Goal: Task Accomplishment & Management: Complete application form

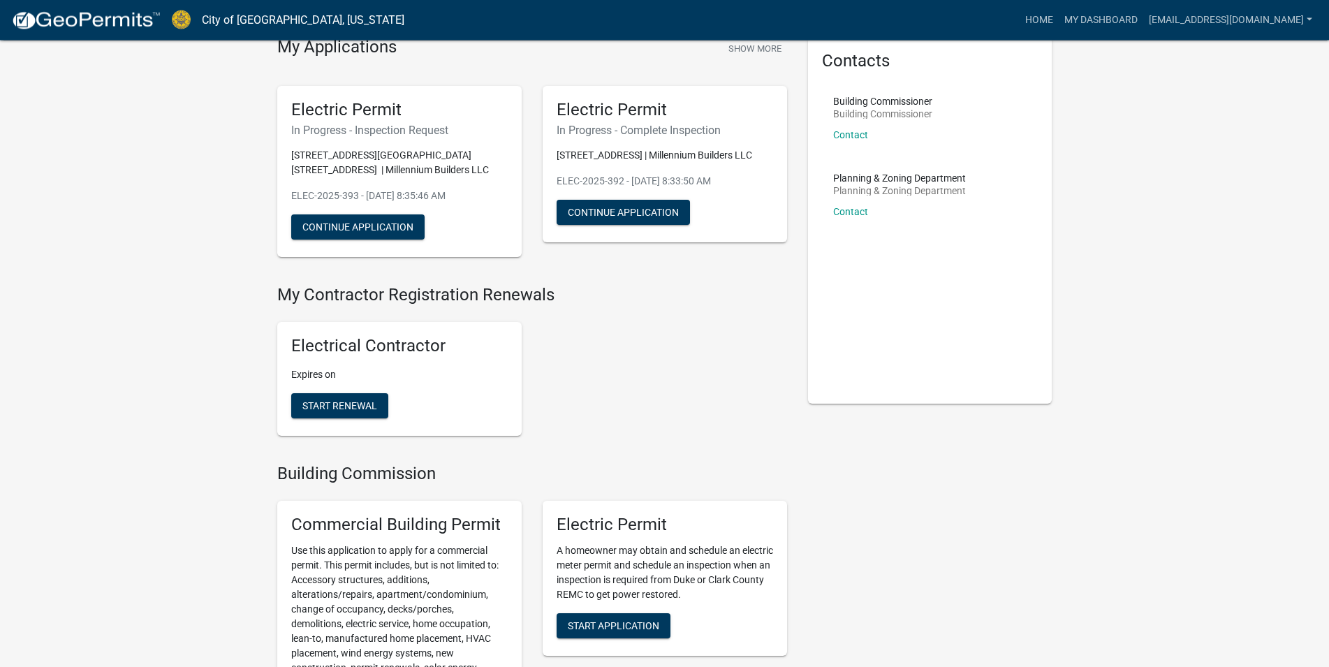
scroll to position [142, 0]
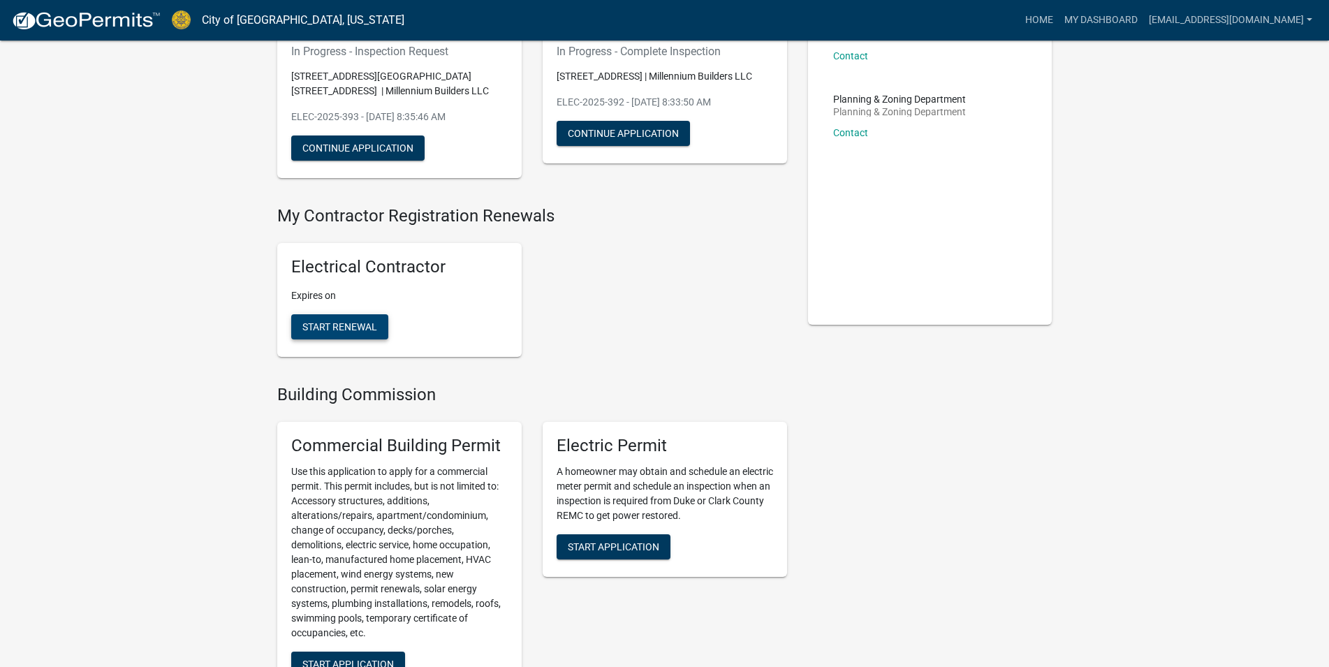
click at [334, 319] on button "Start Renewal" at bounding box center [339, 326] width 97 height 25
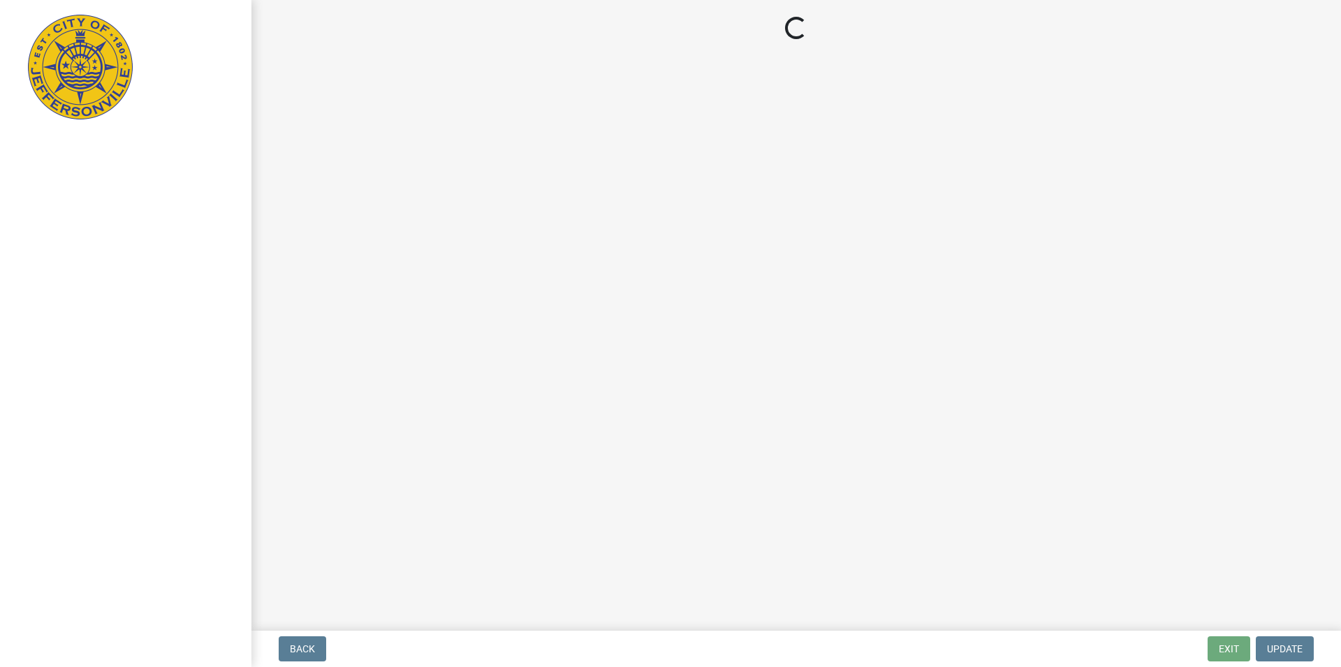
select select "IN"
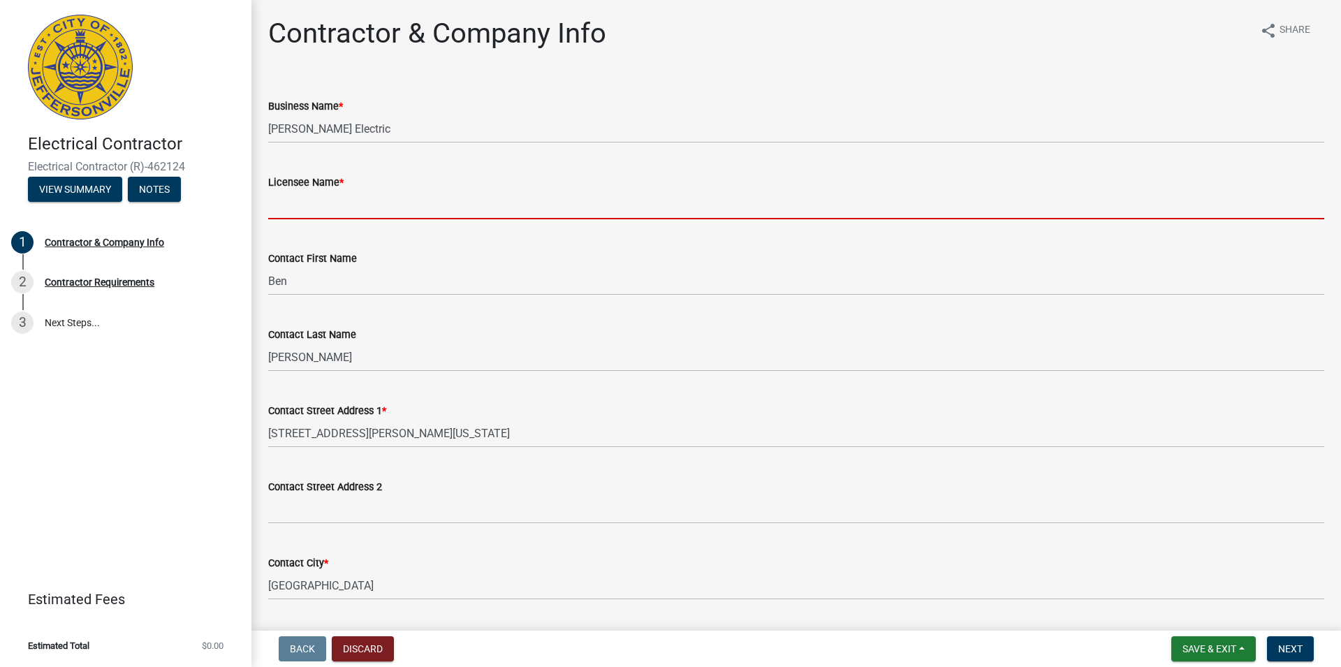
click at [381, 200] on input "Licensee Name *" at bounding box center [796, 205] width 1056 height 29
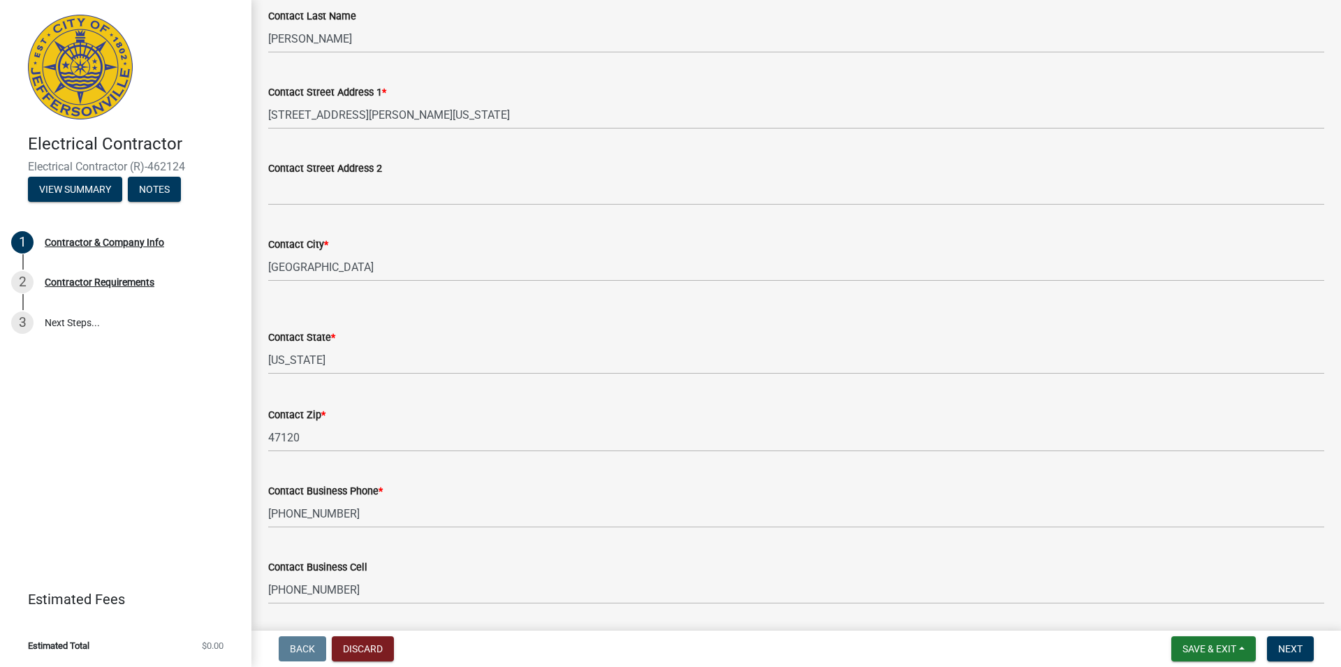
scroll to position [398, 0]
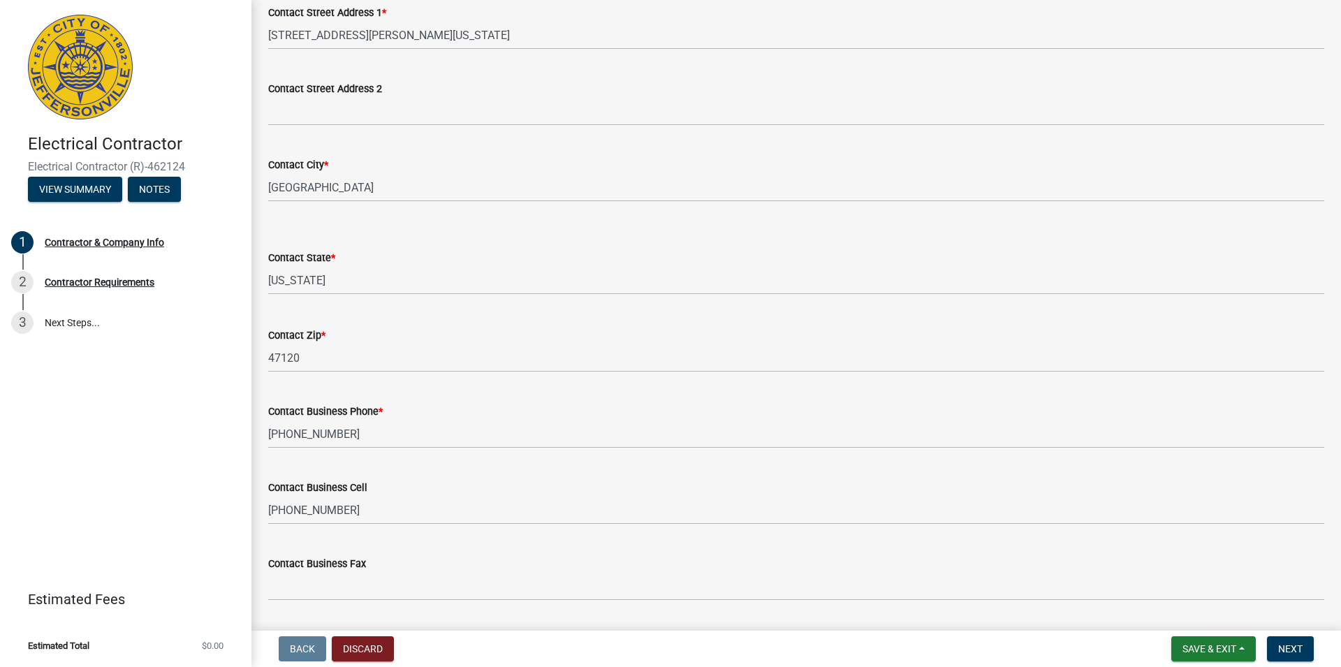
type input "[PERSON_NAME]"
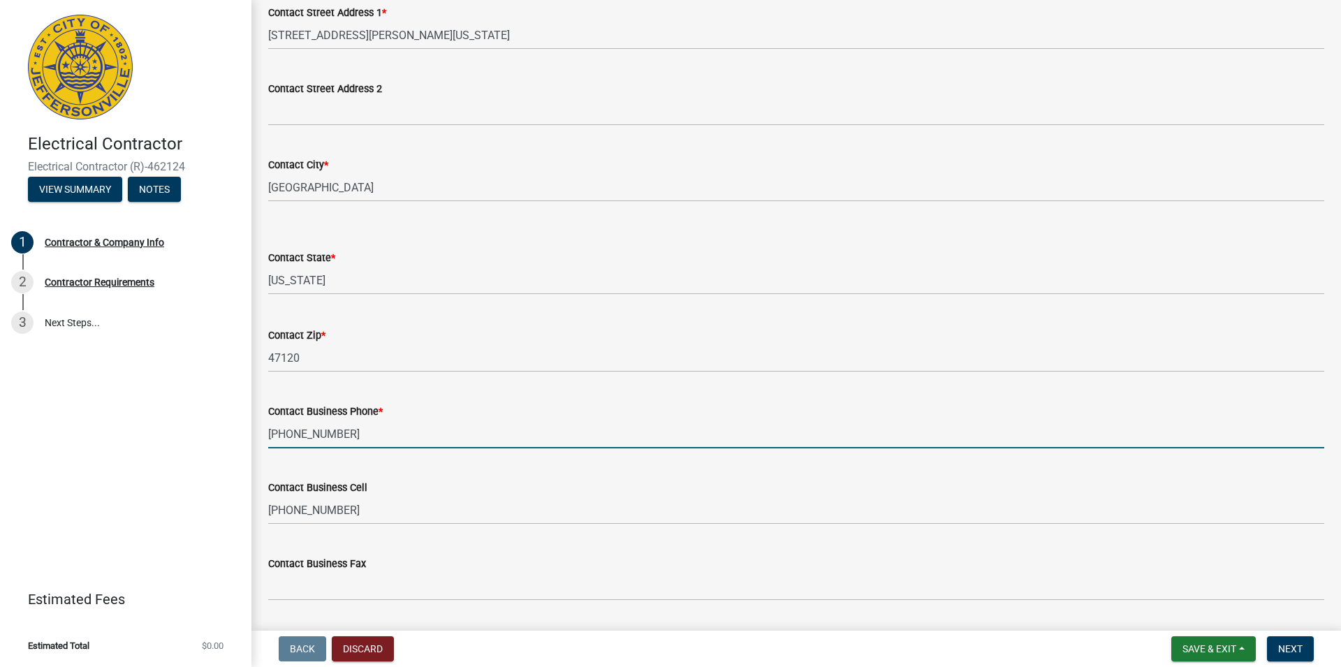
click at [339, 435] on input "[PHONE_NUMBER]" at bounding box center [796, 434] width 1056 height 29
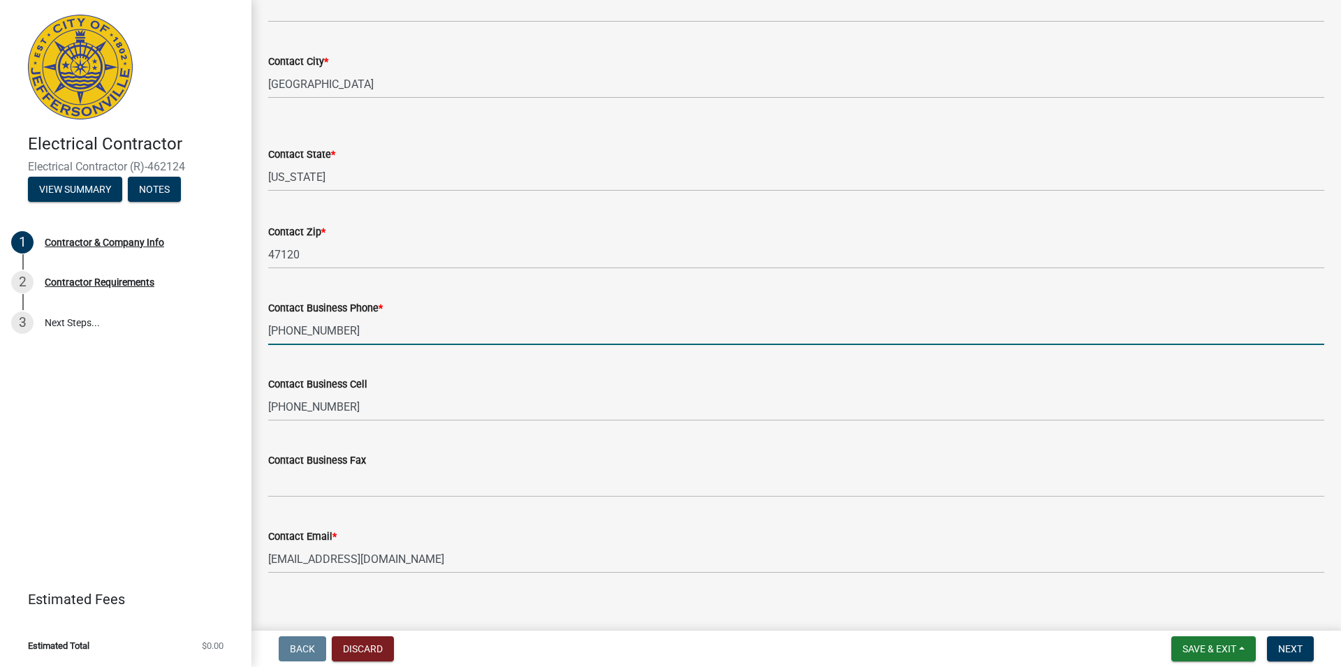
scroll to position [515, 0]
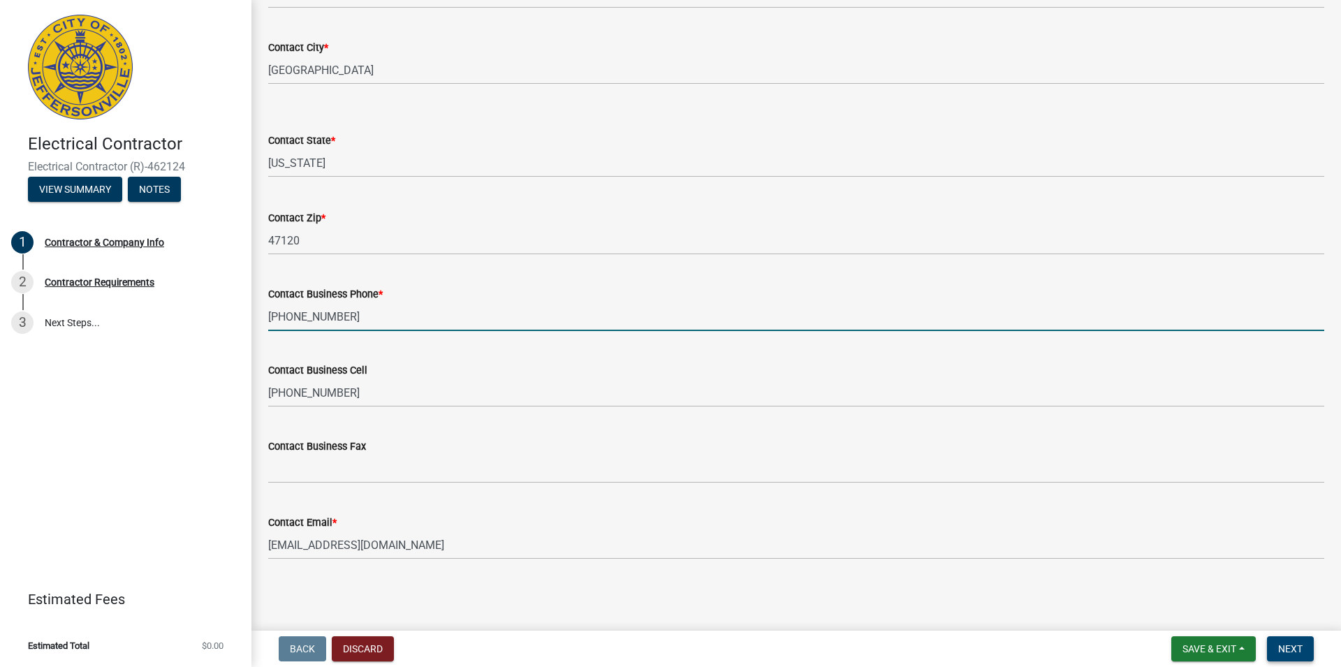
type input "[PHONE_NUMBER]"
click at [1285, 647] on span "Next" at bounding box center [1290, 648] width 24 height 11
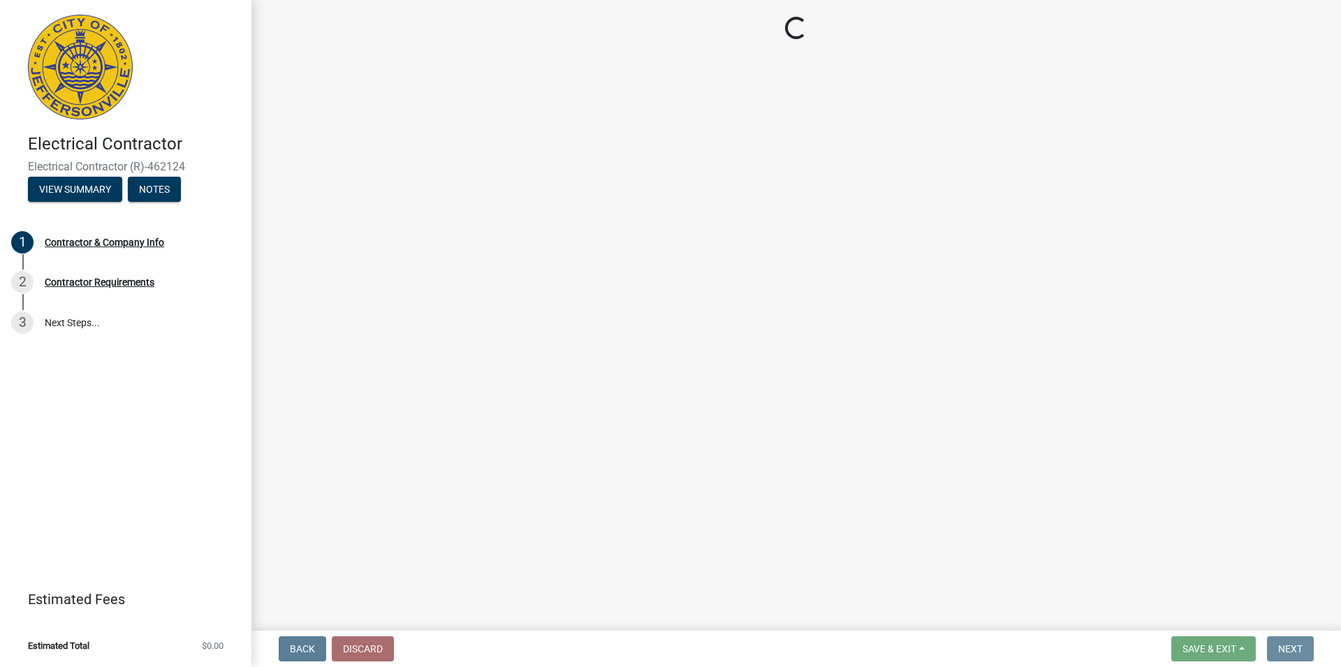
scroll to position [0, 0]
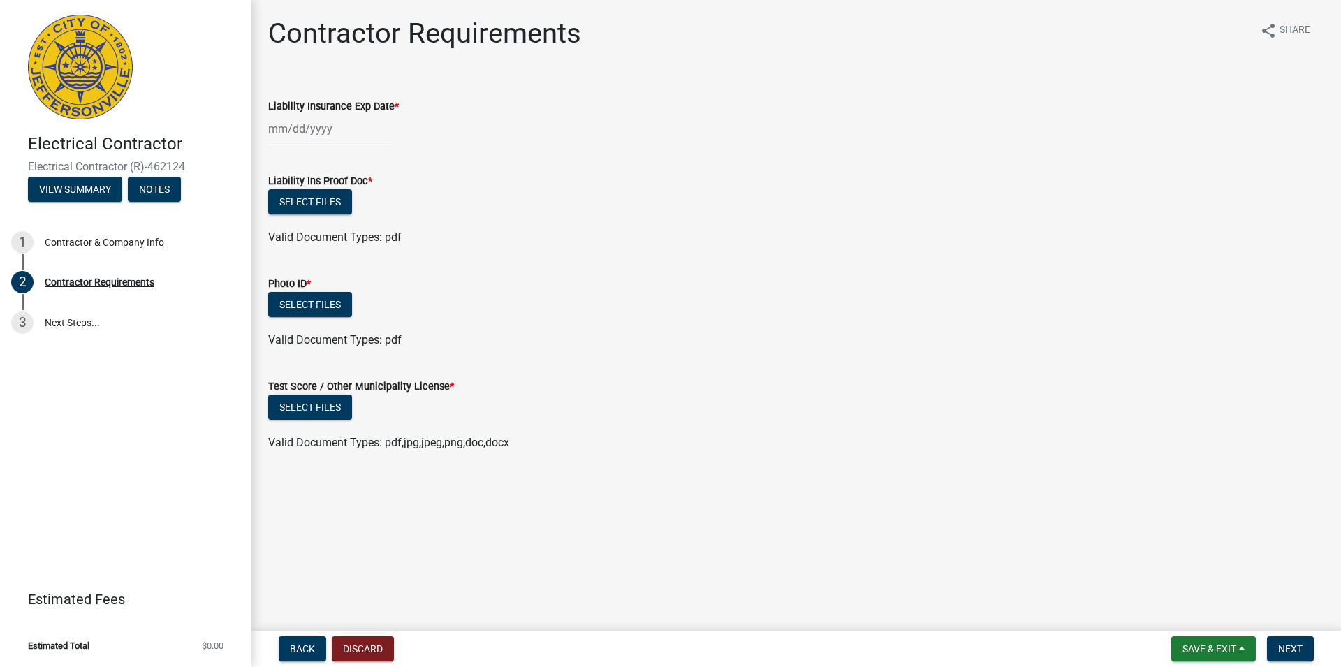
click at [346, 137] on input "Liability Insurance Exp Date *" at bounding box center [332, 129] width 128 height 29
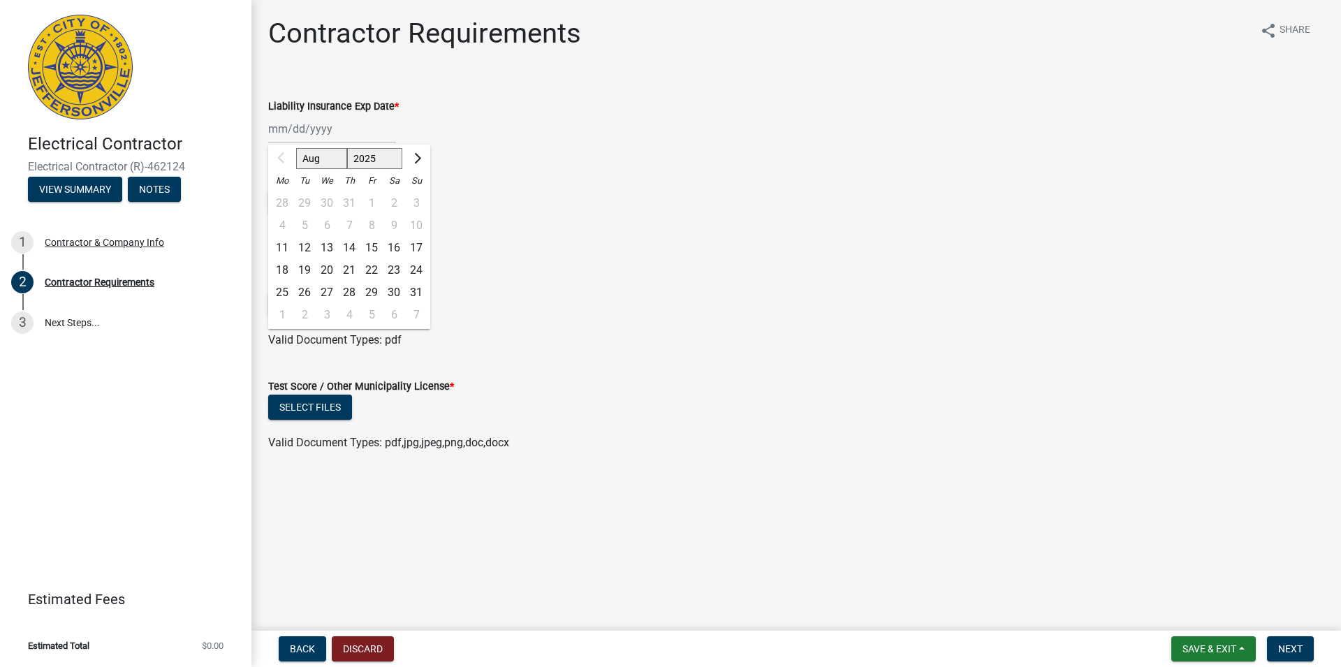
click at [418, 228] on div "4 5 6 7 8 9 10" at bounding box center [349, 225] width 162 height 22
click at [419, 156] on button "Next month" at bounding box center [416, 158] width 17 height 22
click at [415, 156] on span "Next month" at bounding box center [416, 158] width 10 height 10
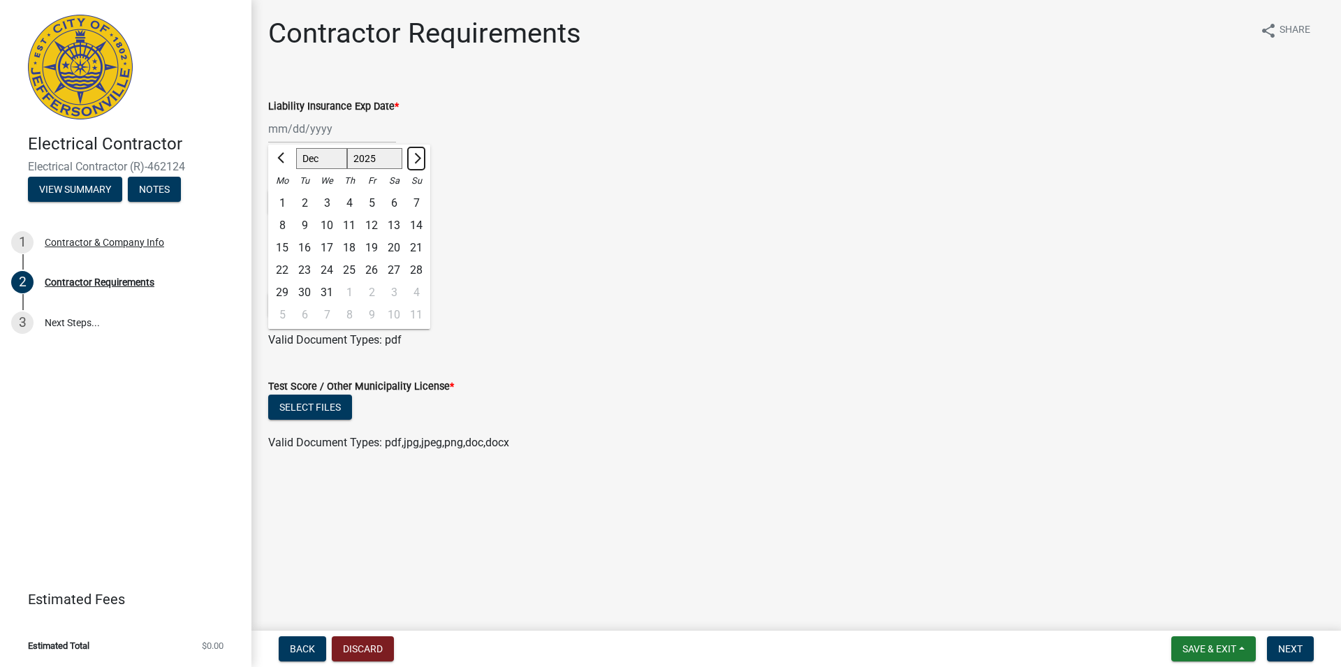
click at [415, 156] on span "Next month" at bounding box center [416, 158] width 10 height 10
select select "1"
select select "2026"
click at [415, 156] on span "Next month" at bounding box center [416, 158] width 10 height 10
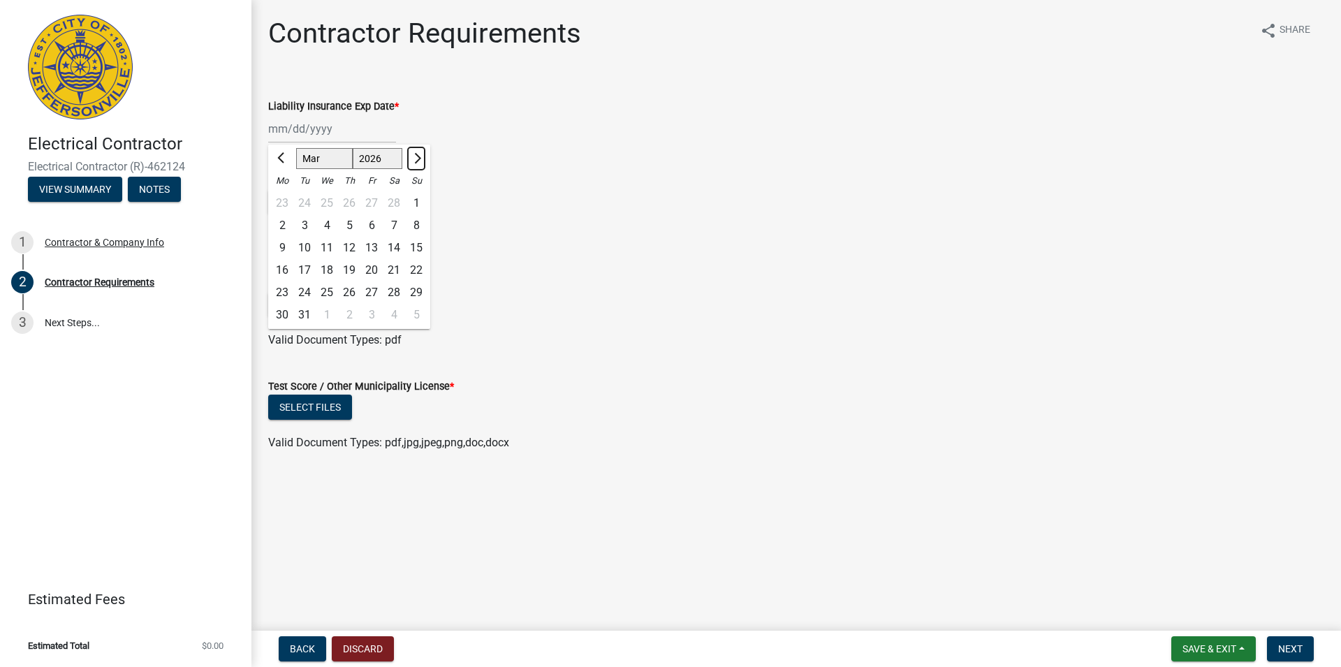
click at [415, 156] on span "Next month" at bounding box center [416, 158] width 10 height 10
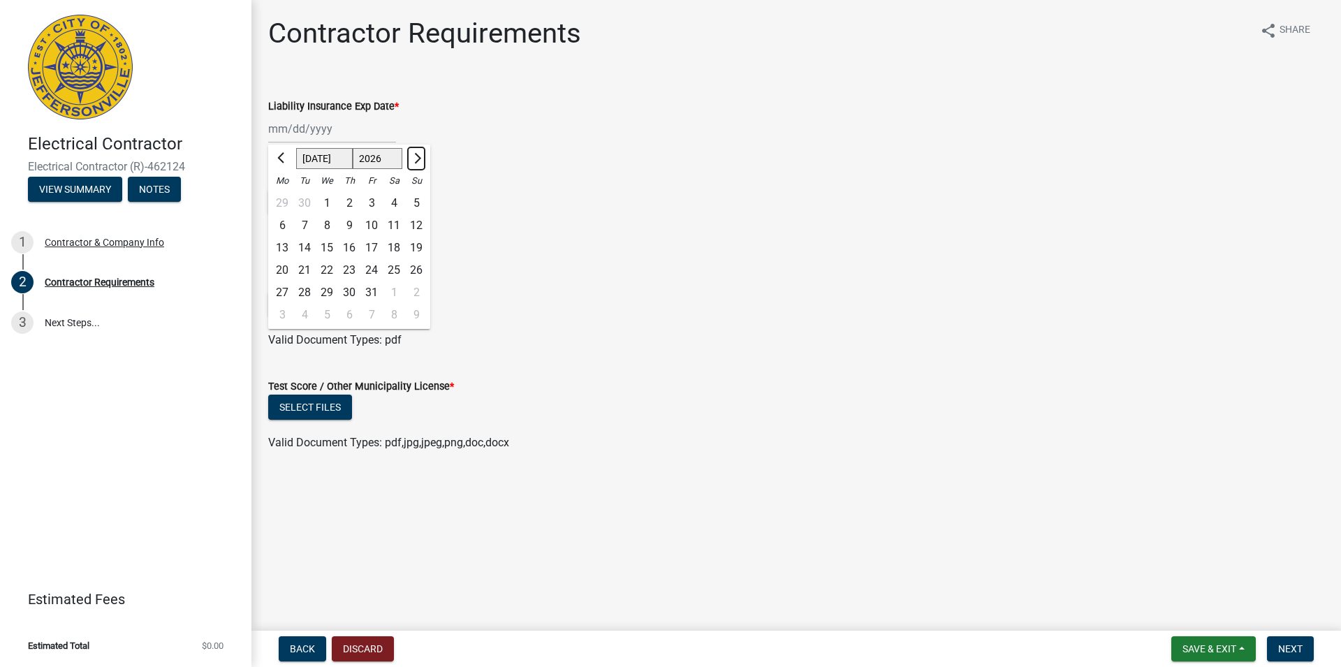
select select "8"
click at [283, 246] on div "10" at bounding box center [282, 248] width 22 height 22
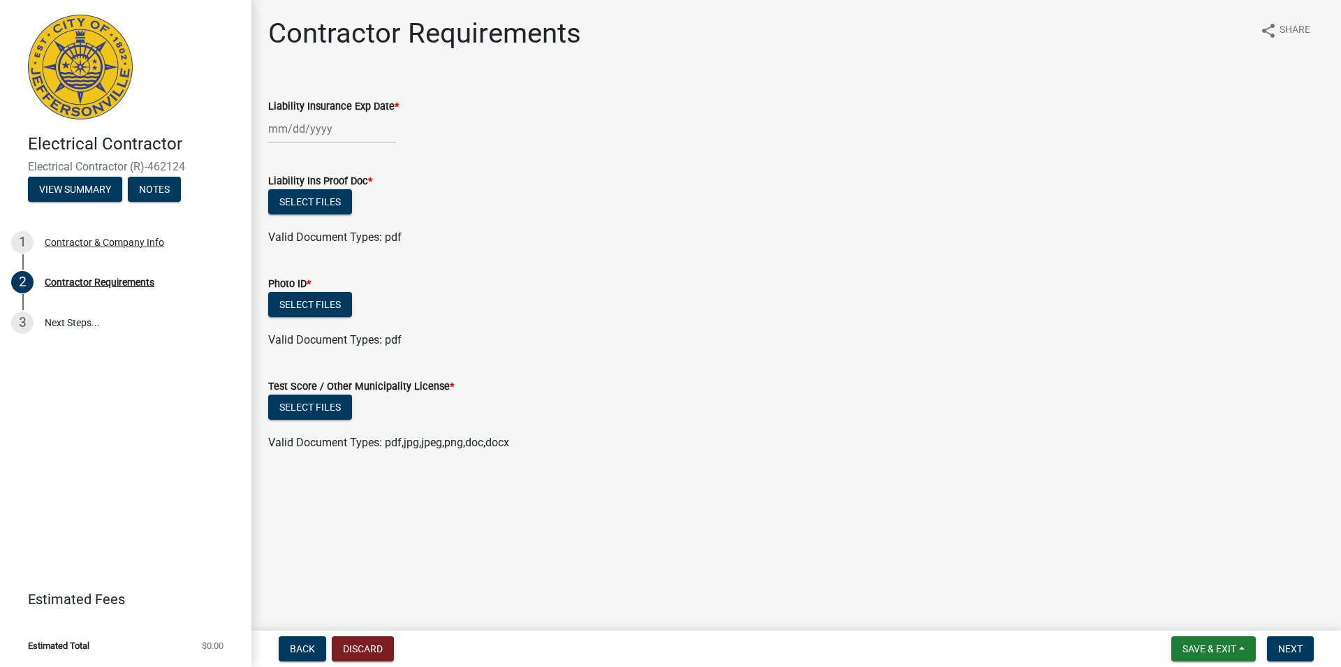
type input "08/10/2026"
click at [319, 200] on button "Select files" at bounding box center [310, 201] width 84 height 25
click at [334, 202] on button "Select files" at bounding box center [310, 201] width 84 height 25
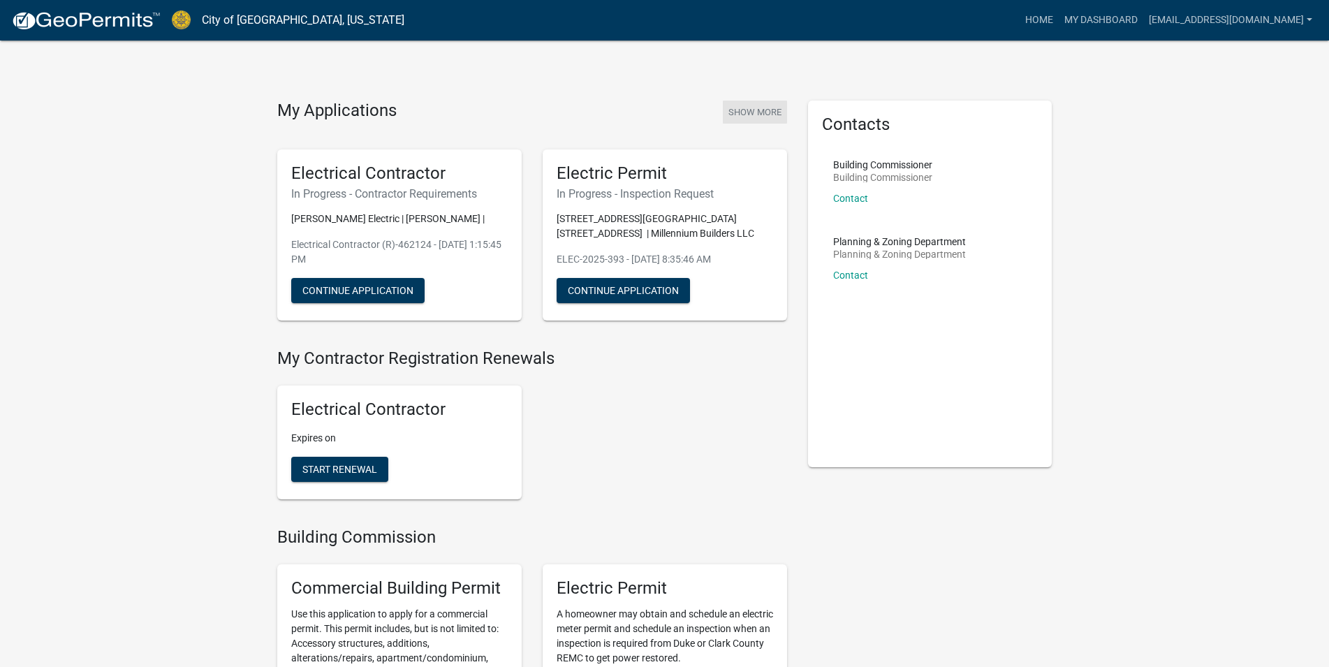
click at [760, 109] on button "Show More" at bounding box center [755, 112] width 64 height 23
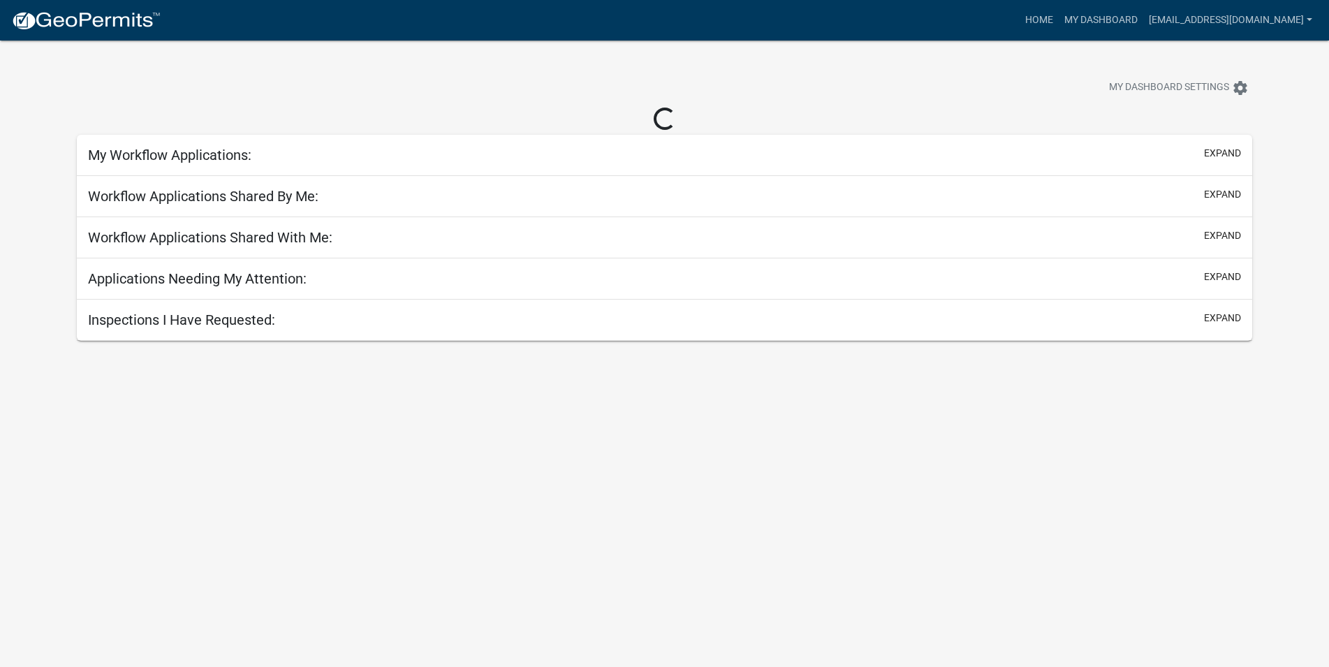
select select "1: 25"
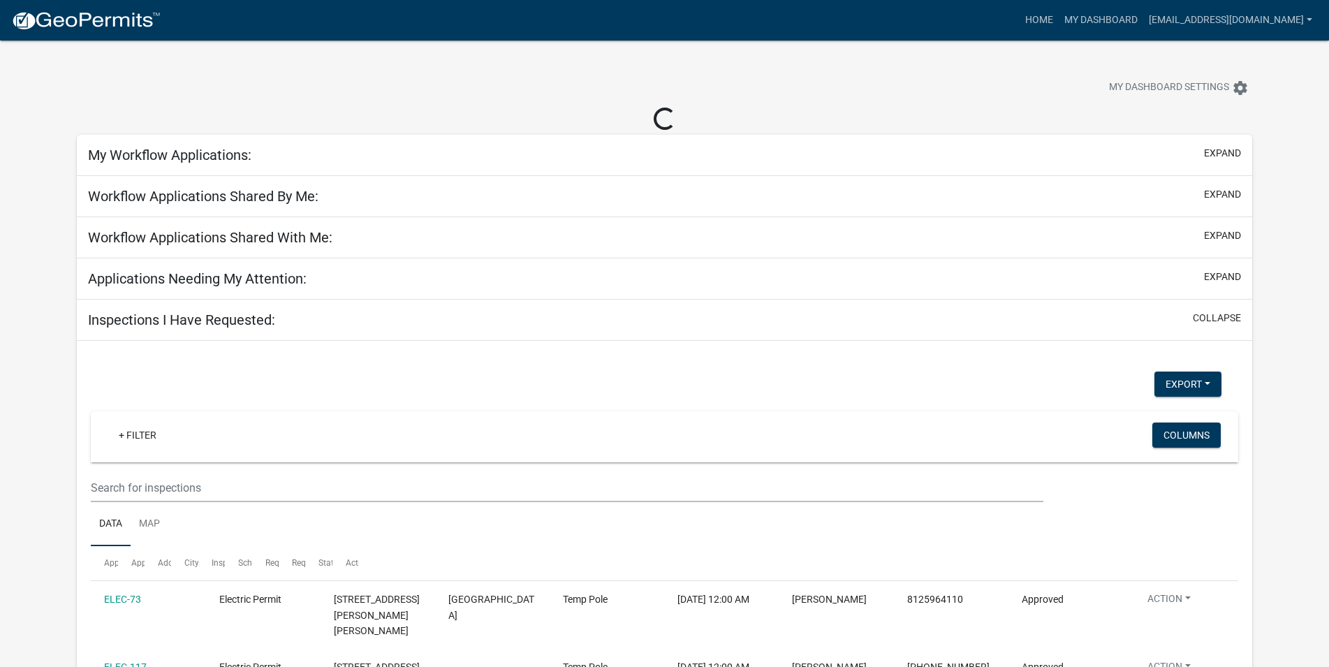
select select "2: 50"
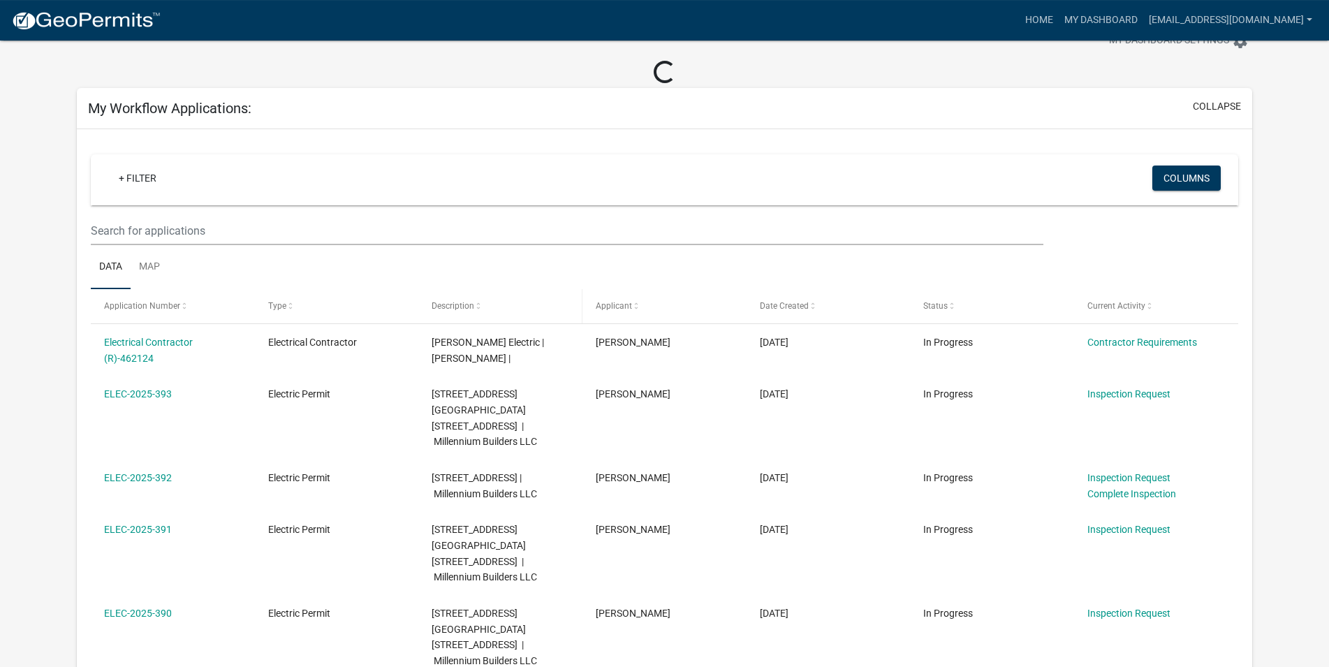
scroll to position [71, 0]
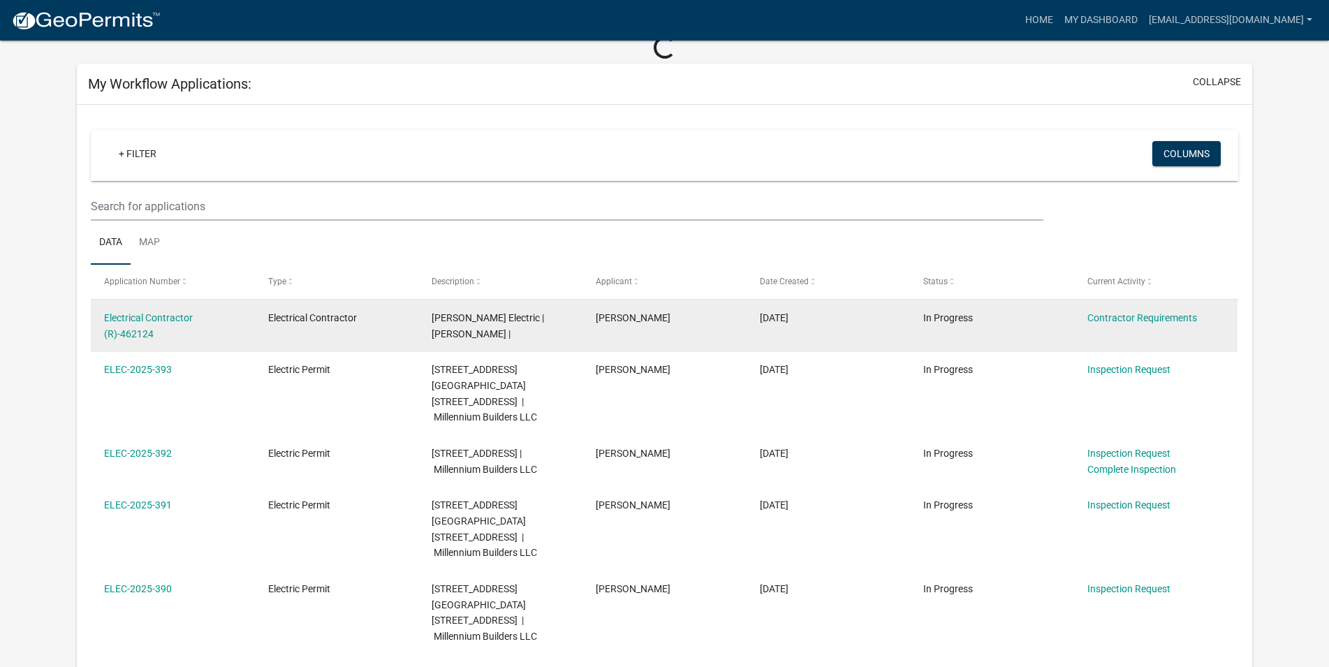
select select "1: 25"
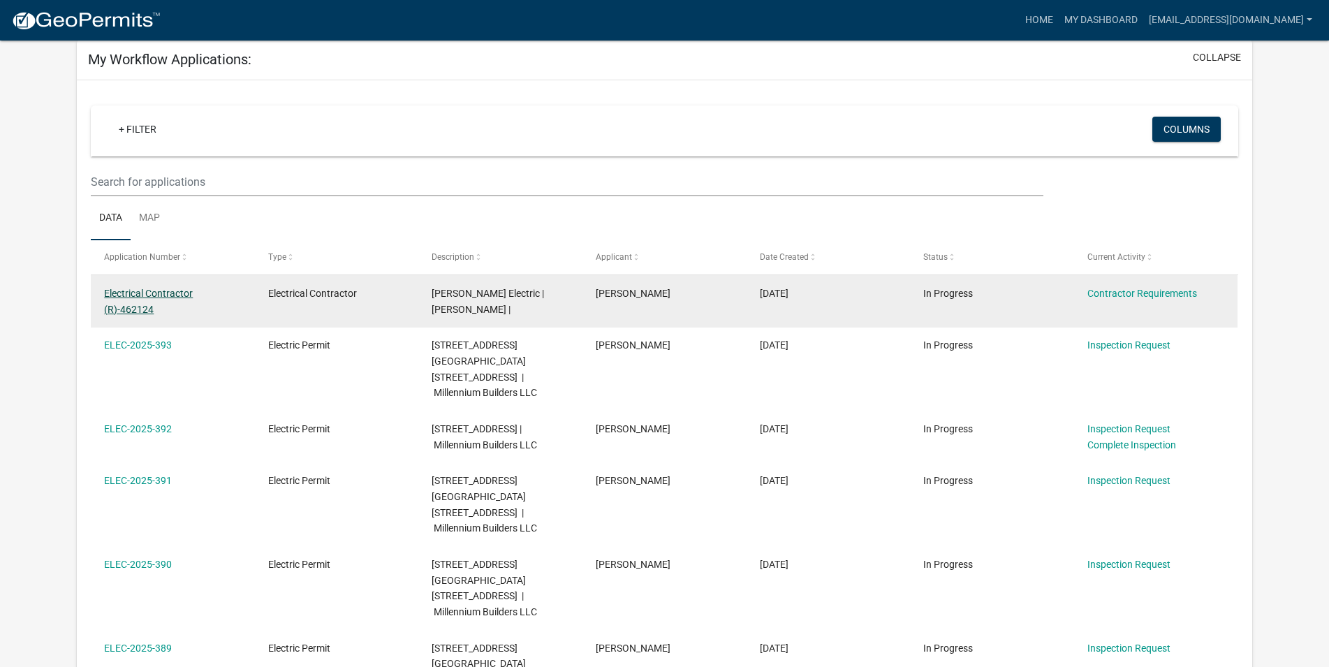
click at [142, 290] on link "Electrical Contractor (R)-462124" at bounding box center [148, 301] width 89 height 27
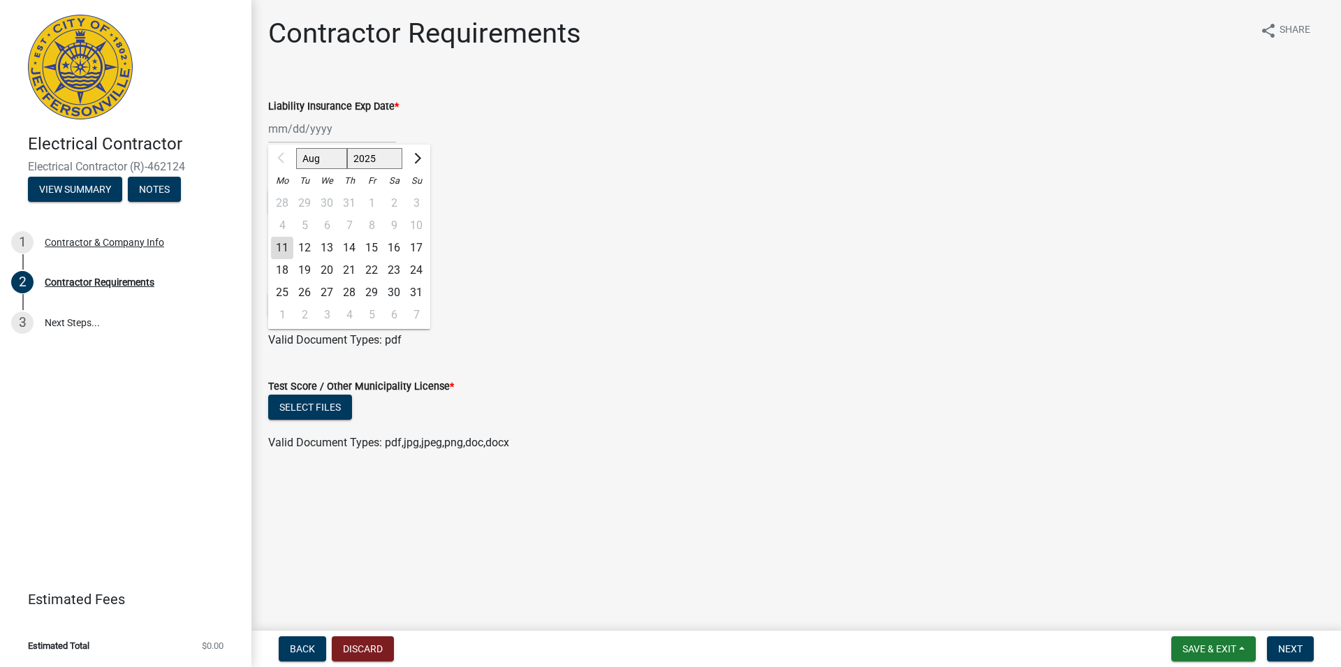
click at [330, 134] on input "Liability Insurance Exp Date *" at bounding box center [332, 129] width 128 height 29
click at [347, 148] on select "2025 2026 2027 2028 2029 2030 2031 2032 2033 2034 2035 2036 2037 2038 2039 2040…" at bounding box center [375, 158] width 56 height 21
select select "2026"
click option "2026" at bounding box center [0, 0] width 0 height 0
click at [283, 246] on div "10" at bounding box center [282, 248] width 22 height 22
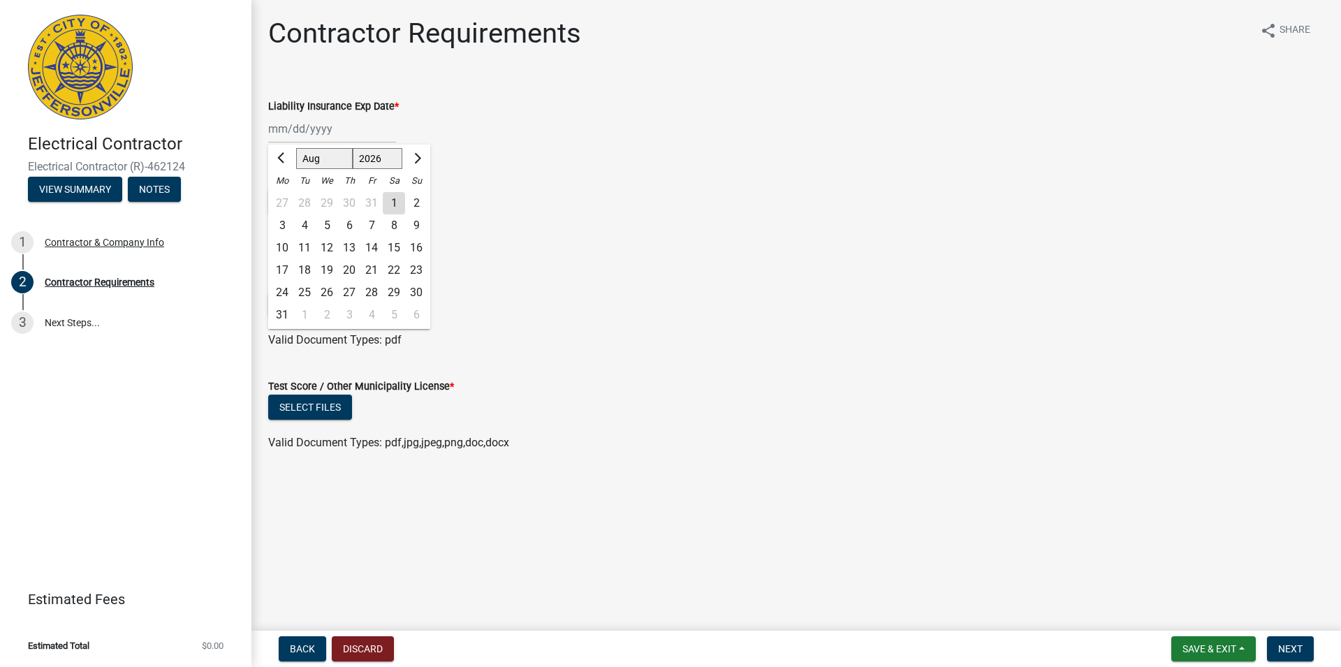
type input "08/10/2026"
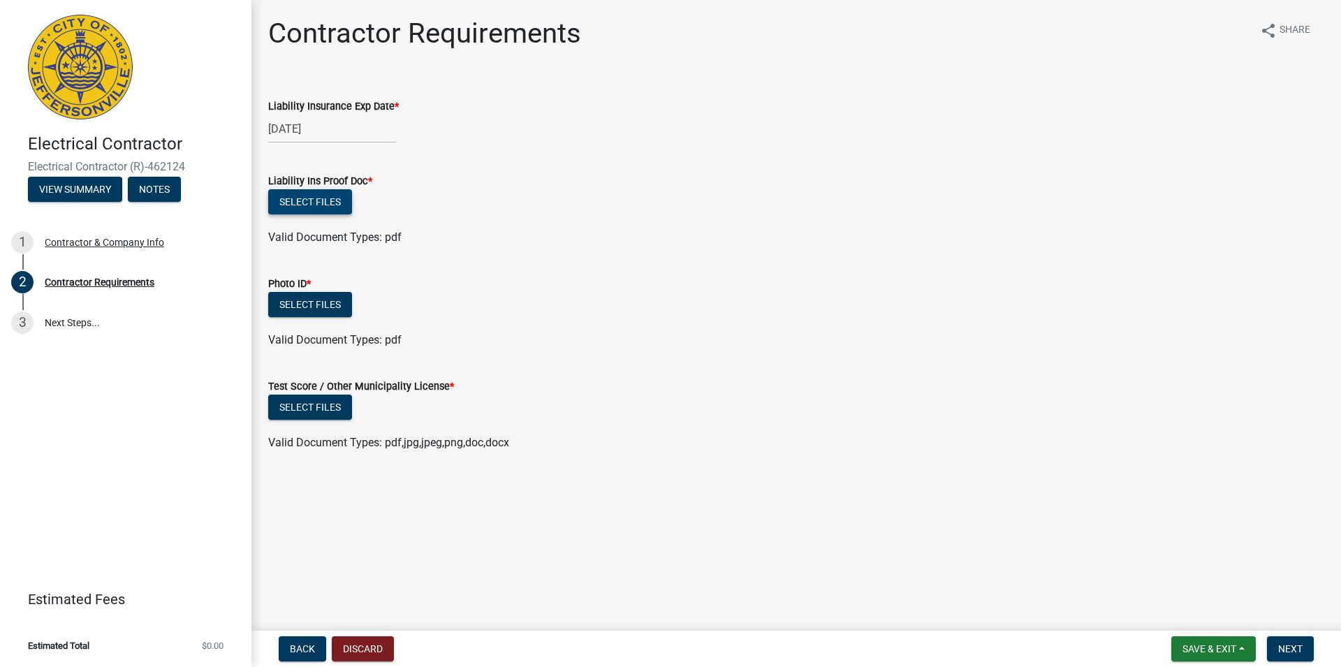
click at [329, 202] on button "Select files" at bounding box center [310, 201] width 84 height 25
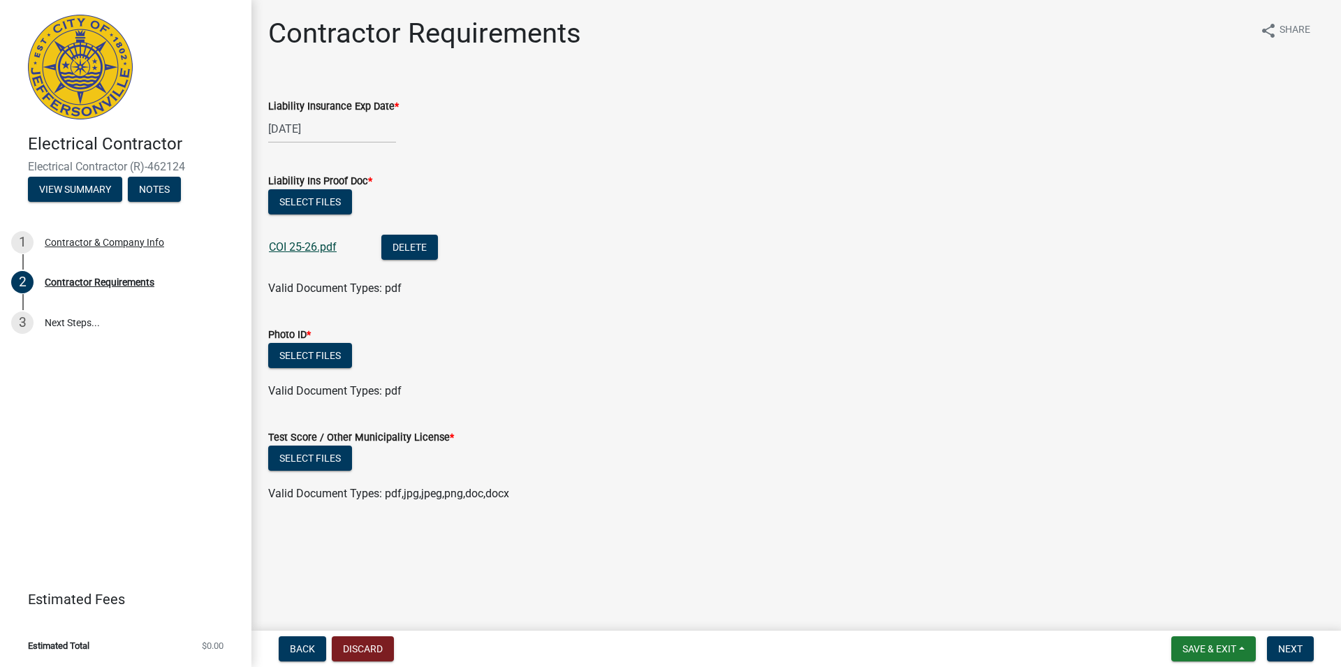
click at [295, 247] on link "COI 25-26.pdf" at bounding box center [303, 246] width 68 height 13
click at [312, 351] on button "Select files" at bounding box center [310, 355] width 84 height 25
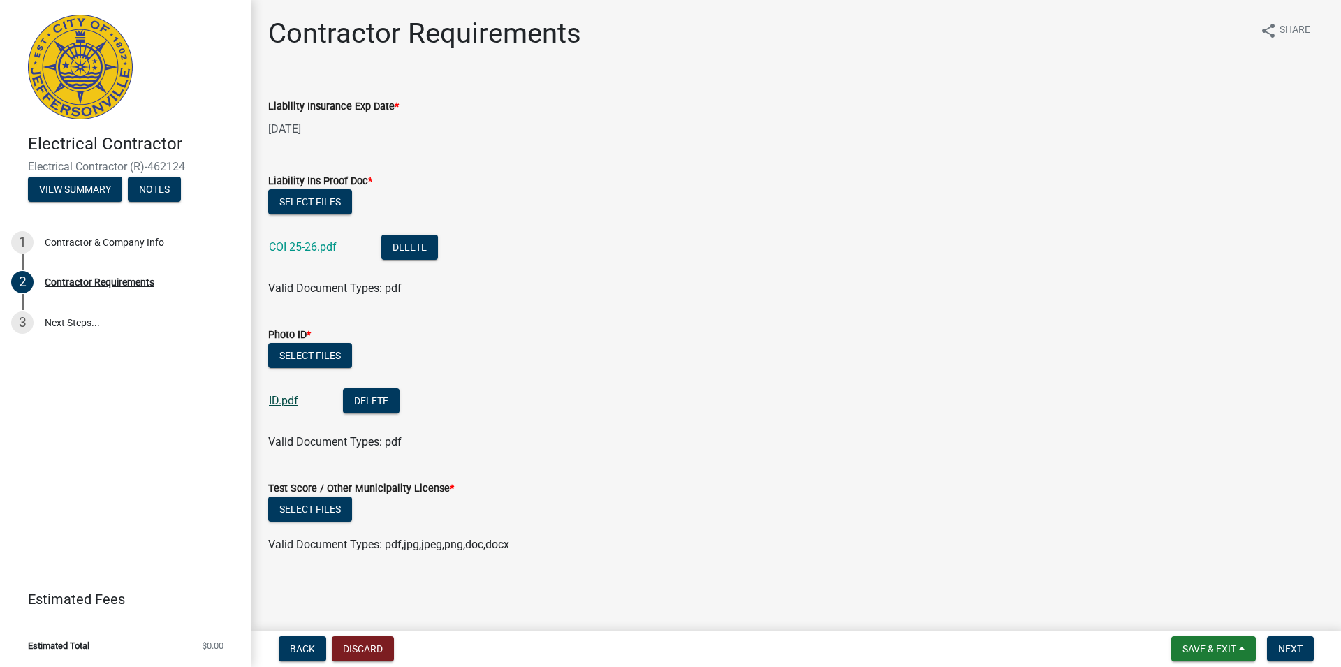
click at [288, 399] on link "ID.pdf" at bounding box center [283, 400] width 29 height 13
click at [314, 508] on button "Select files" at bounding box center [310, 508] width 84 height 25
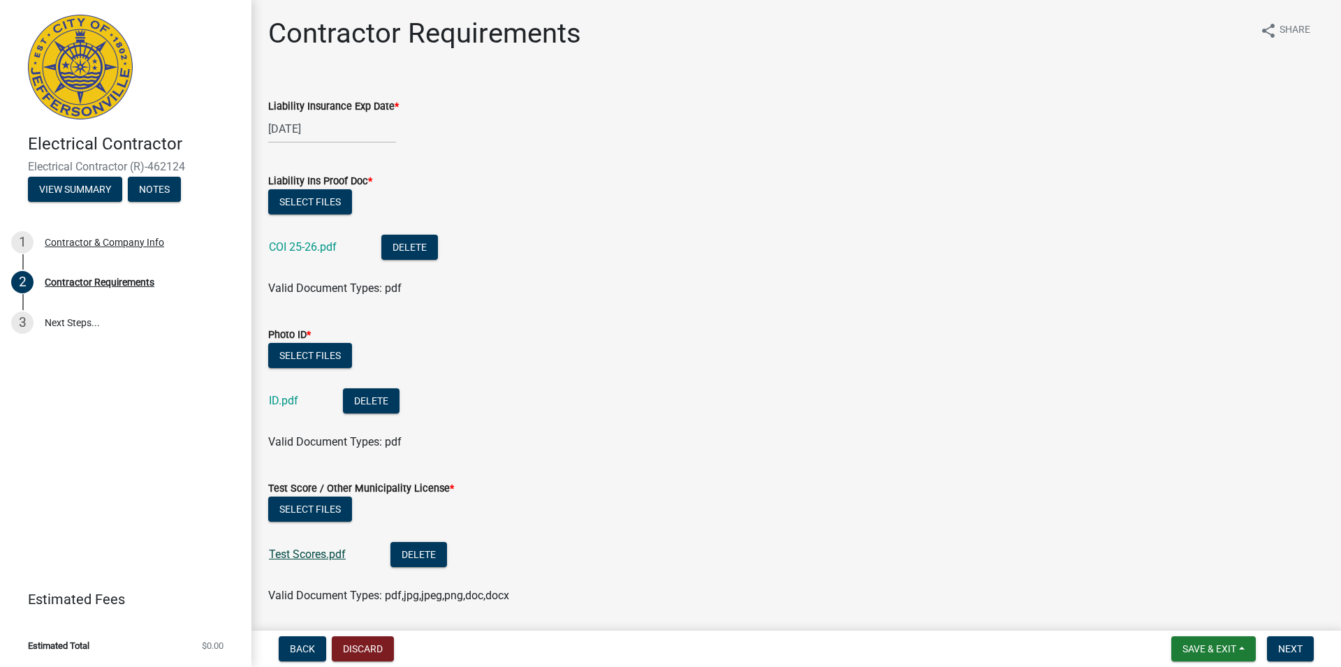
click at [306, 550] on link "Test Scores.pdf" at bounding box center [307, 553] width 77 height 13
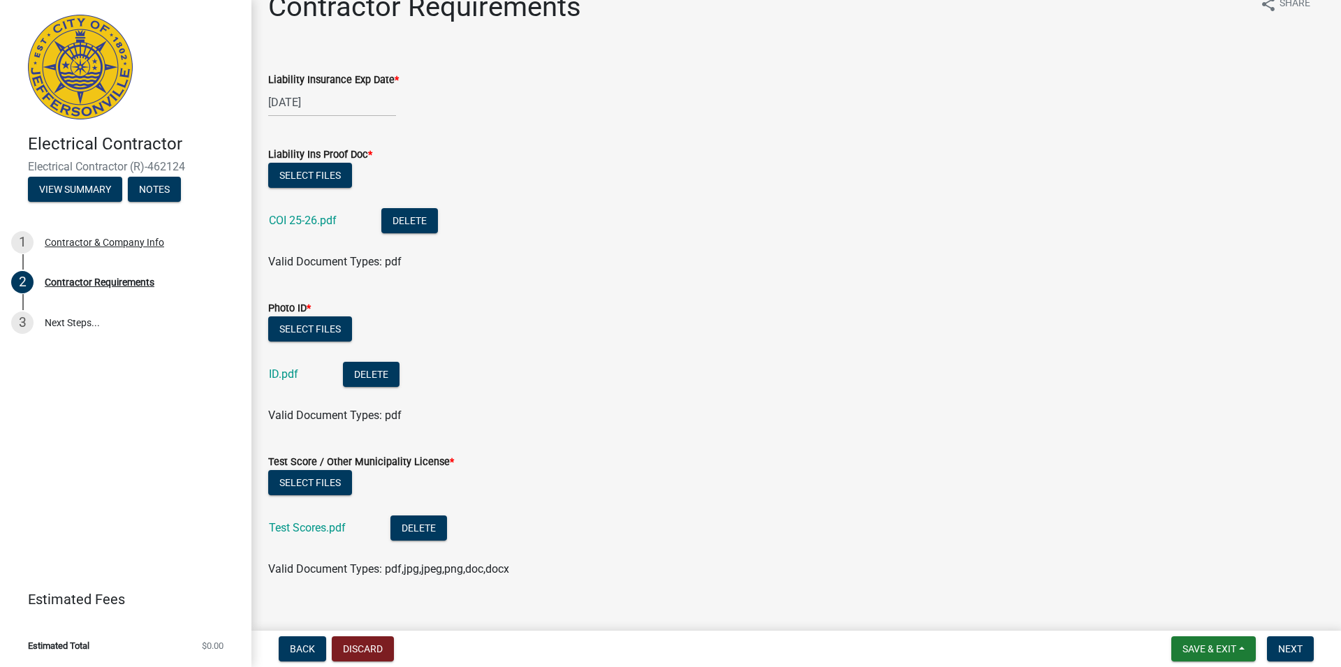
scroll to position [46, 0]
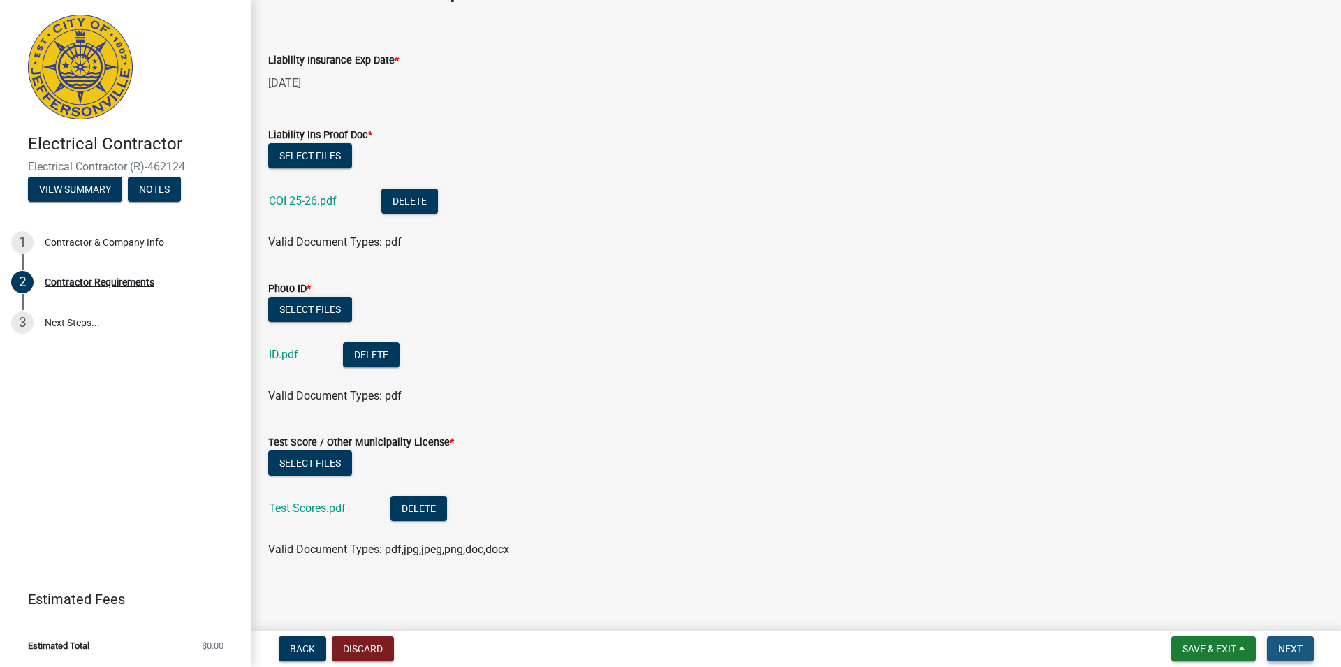
click at [1303, 646] on button "Next" at bounding box center [1290, 648] width 47 height 25
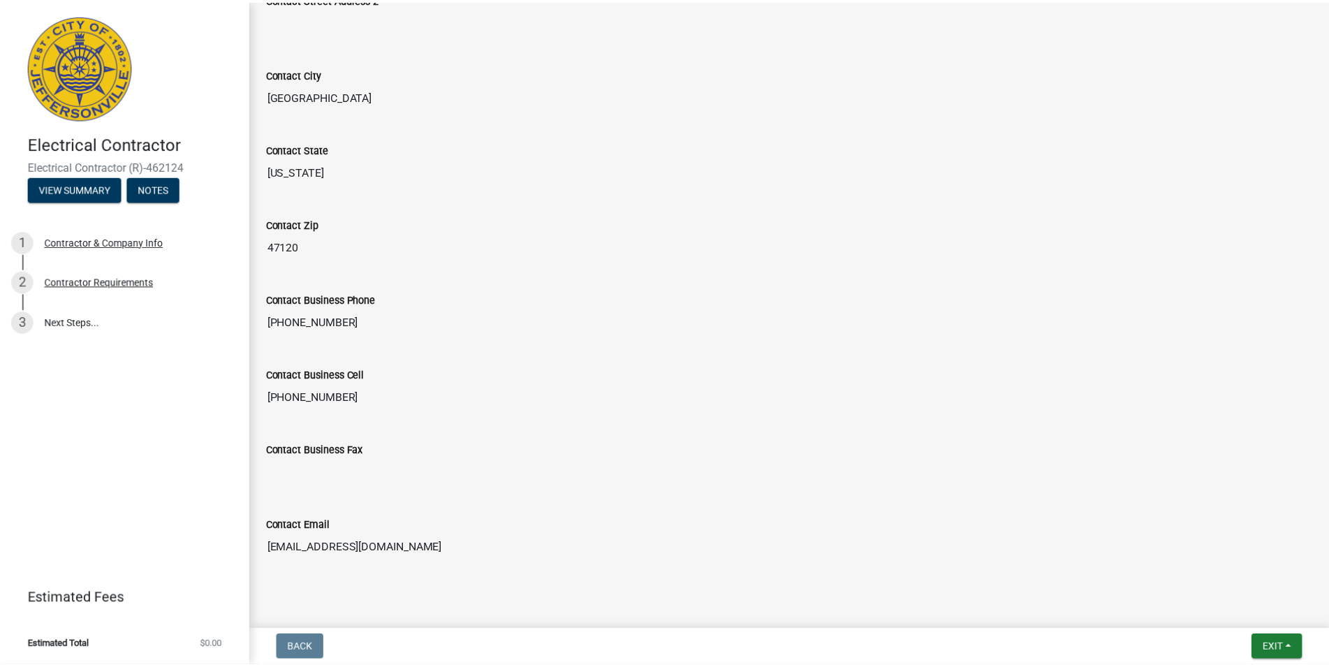
scroll to position [593, 0]
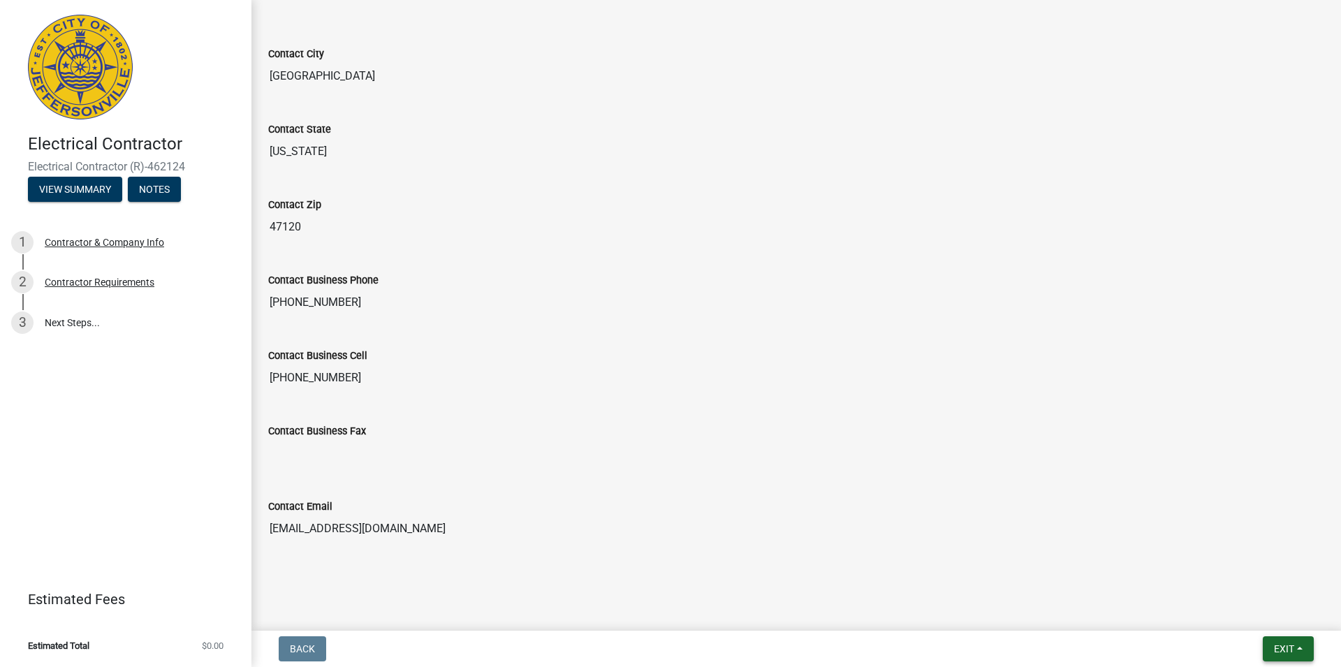
click at [1293, 650] on span "Exit" at bounding box center [1284, 648] width 20 height 11
click at [1257, 614] on button "Save & Exit" at bounding box center [1258, 613] width 112 height 34
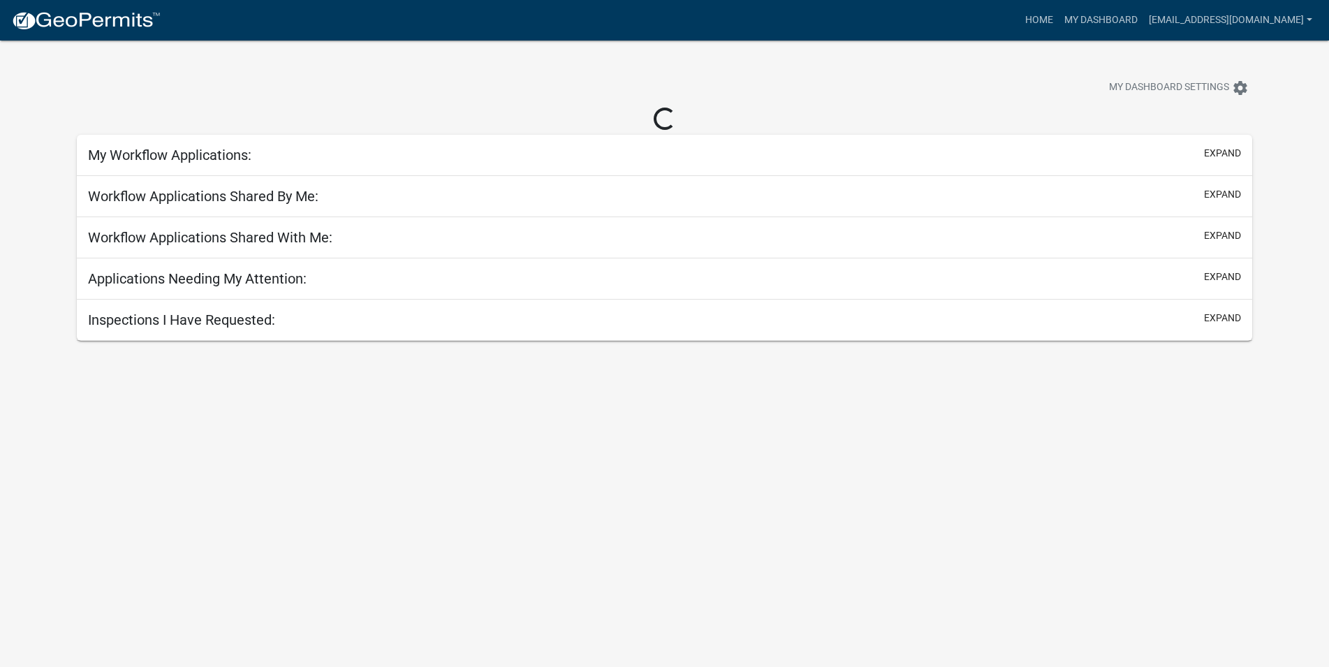
select select "1: 25"
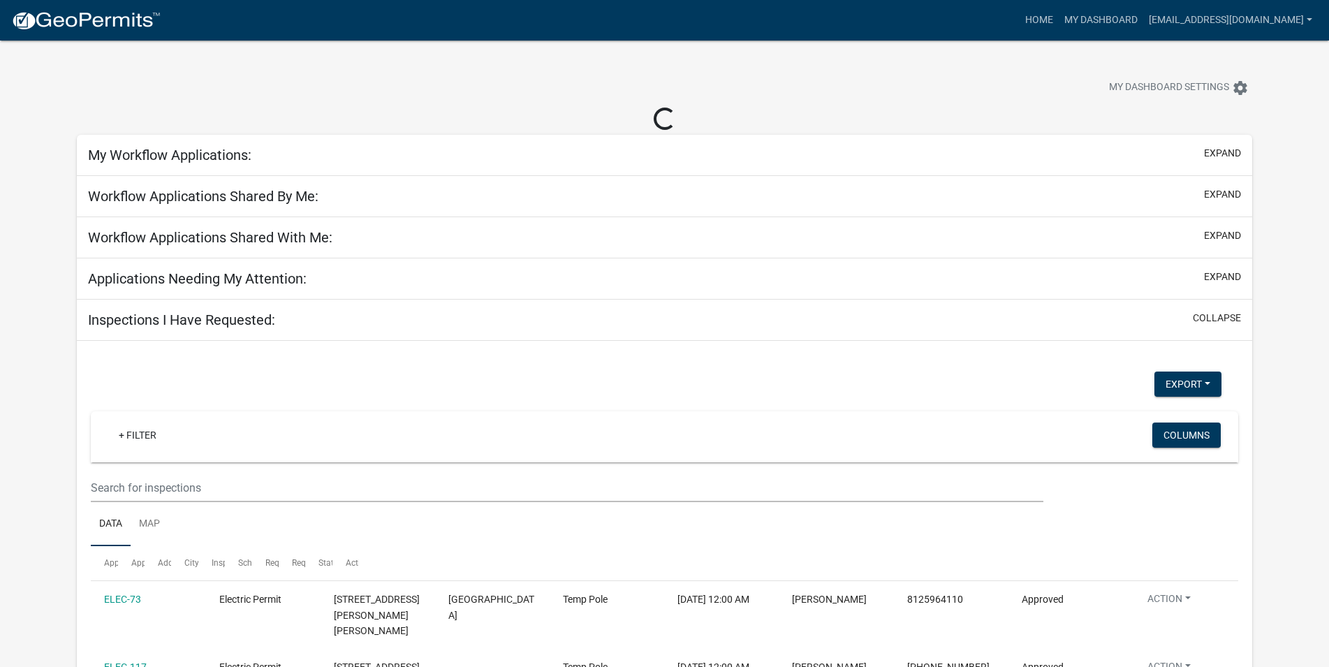
select select "2: 50"
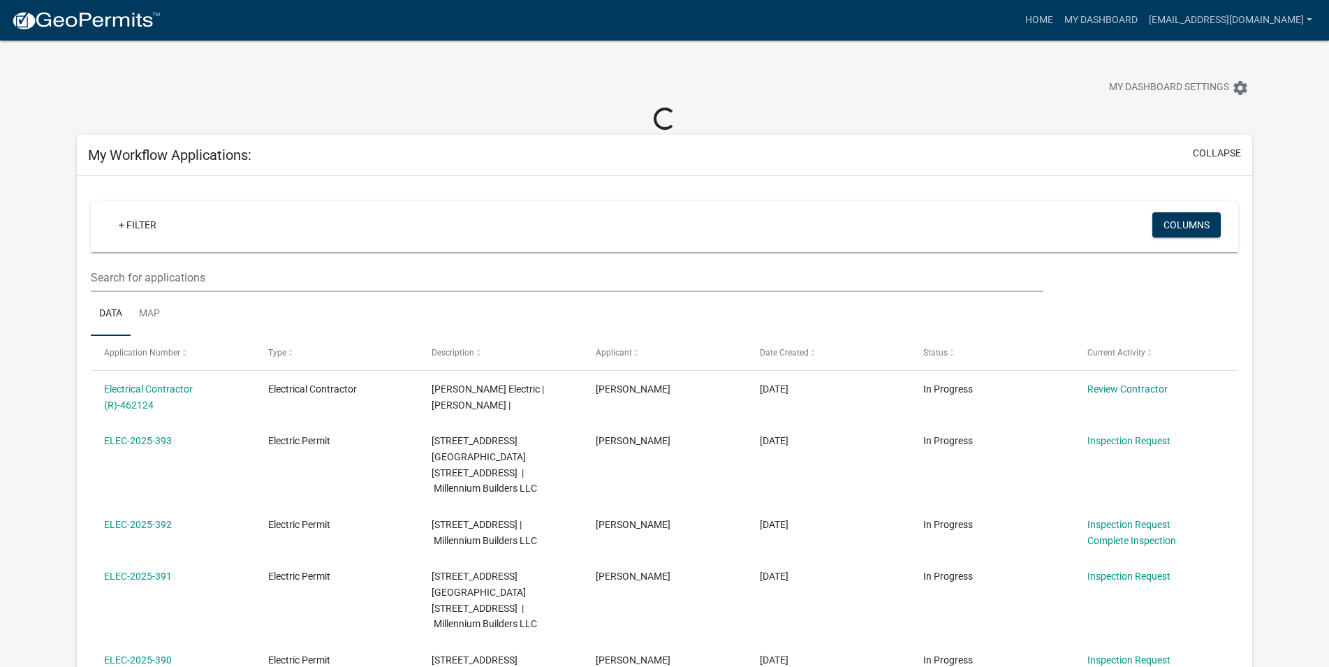
select select "1: 25"
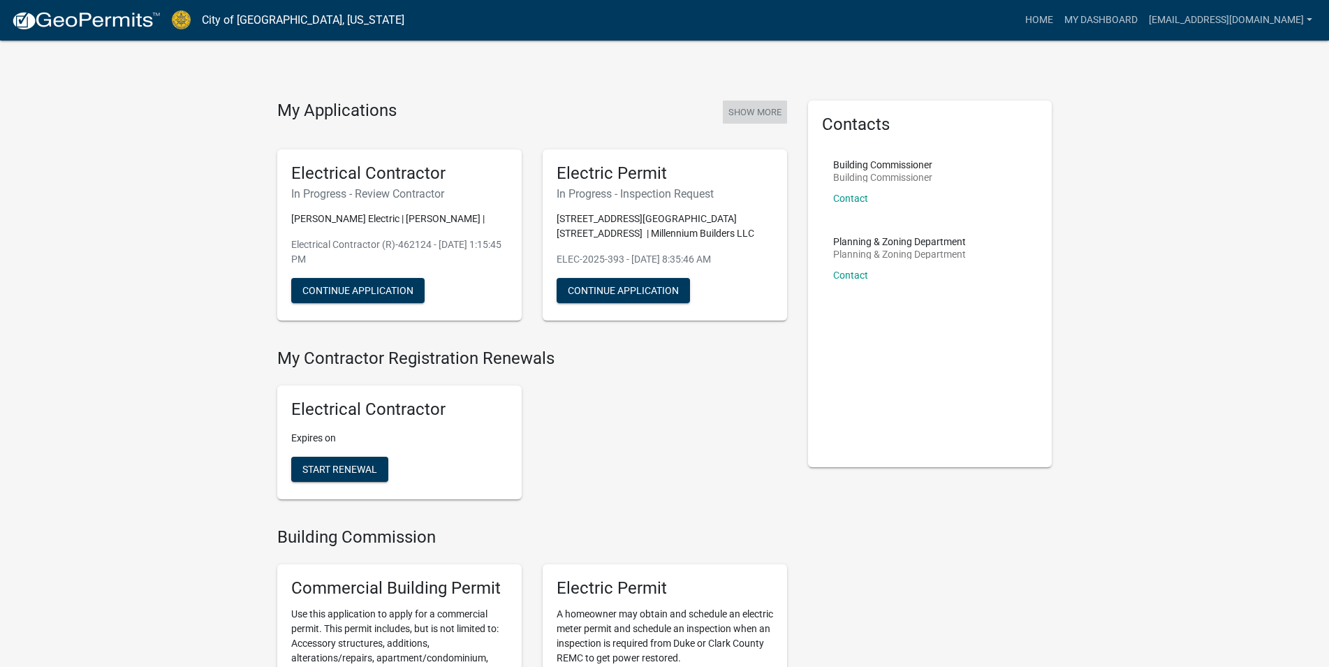
click at [764, 110] on button "Show More" at bounding box center [755, 112] width 64 height 23
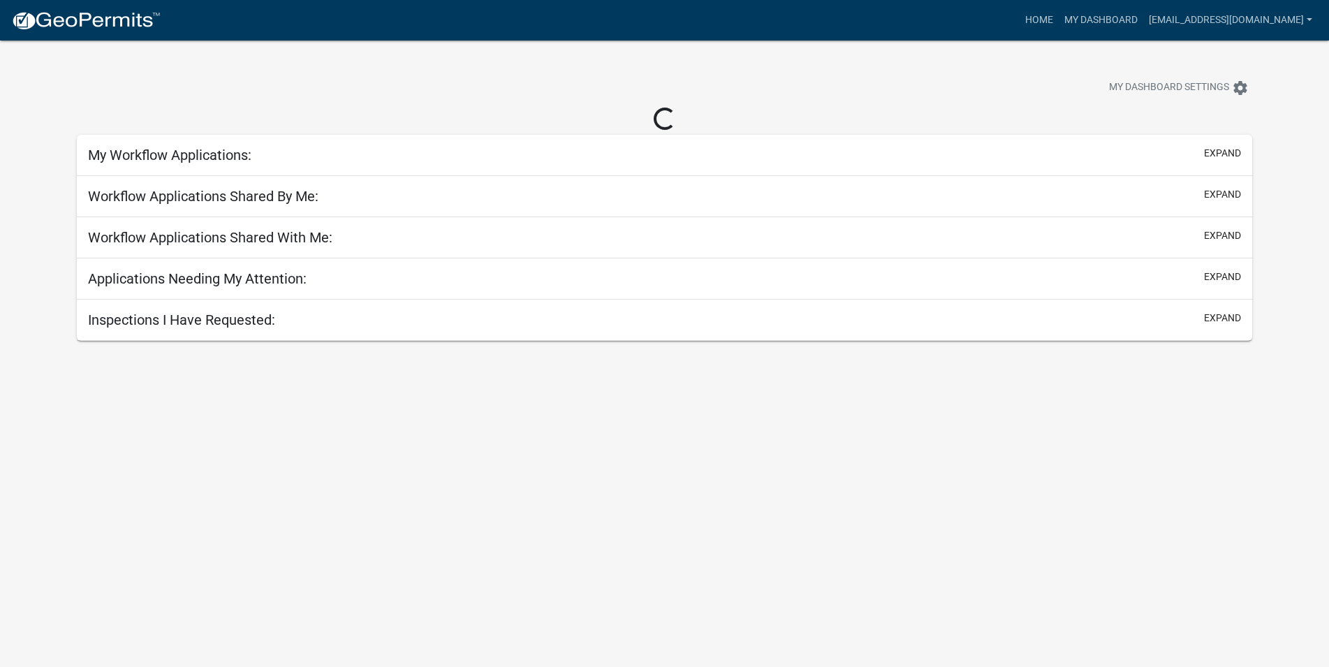
select select "1: 25"
select select "2: 50"
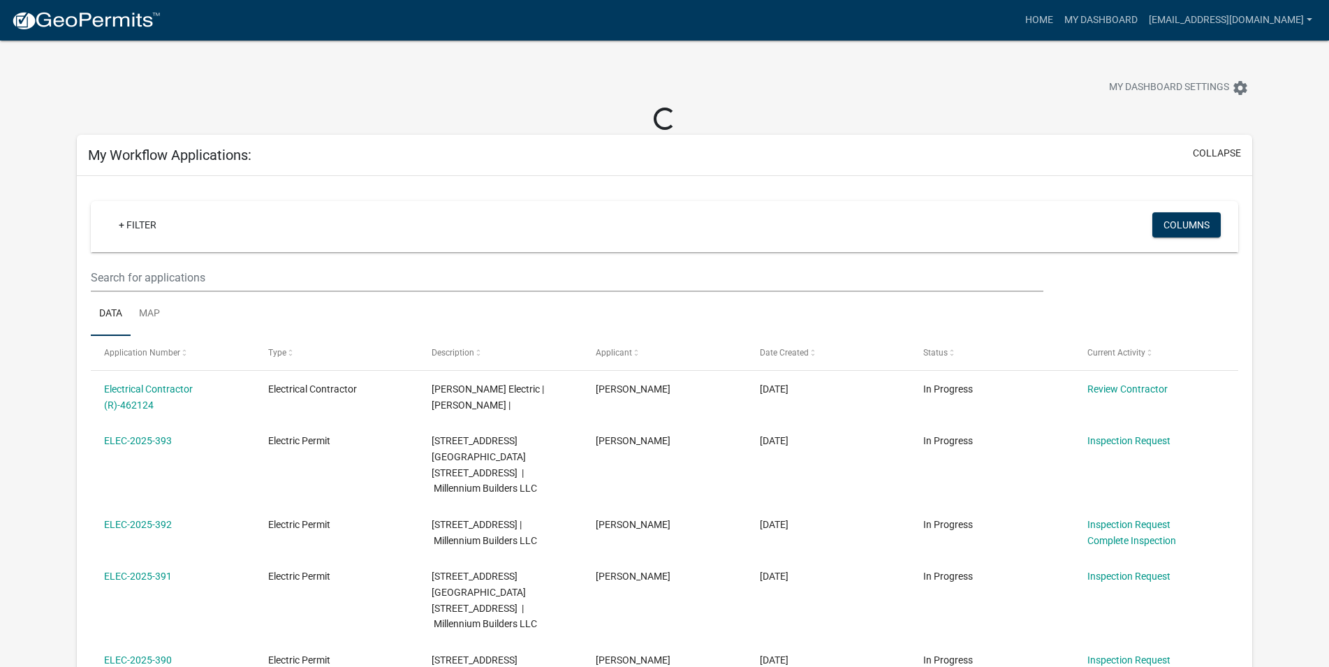
select select "1: 25"
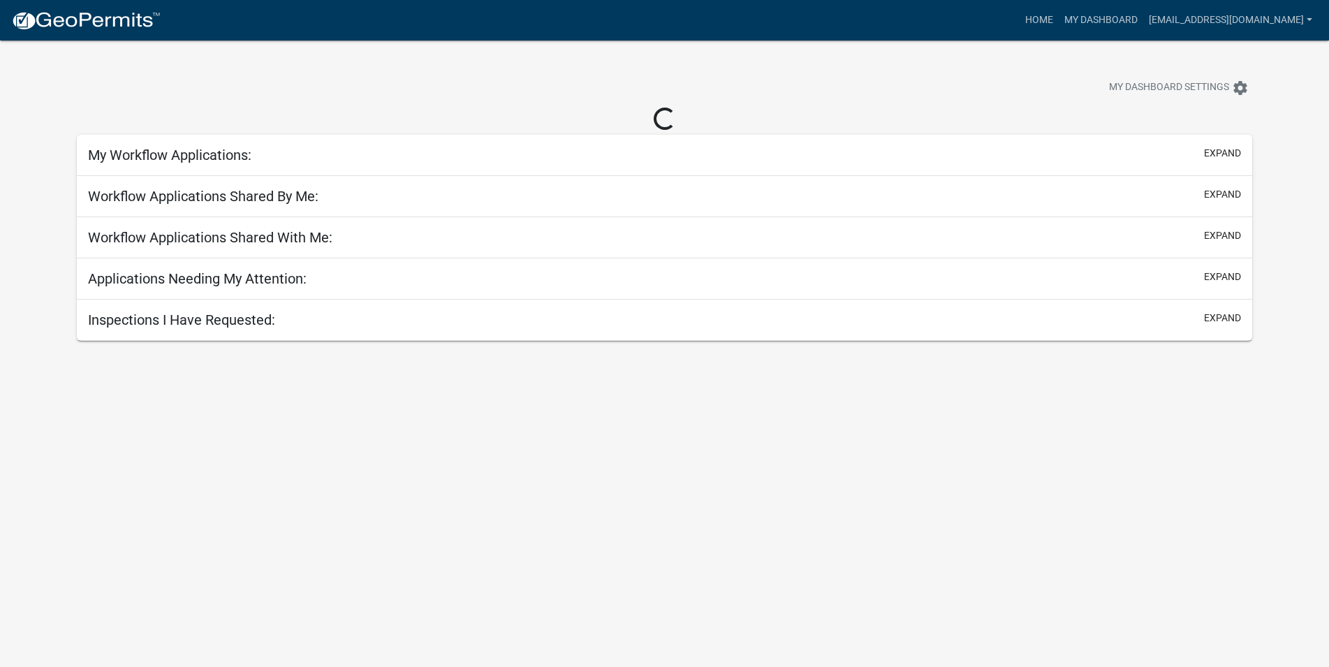
select select "2: 50"
select select "1: 25"
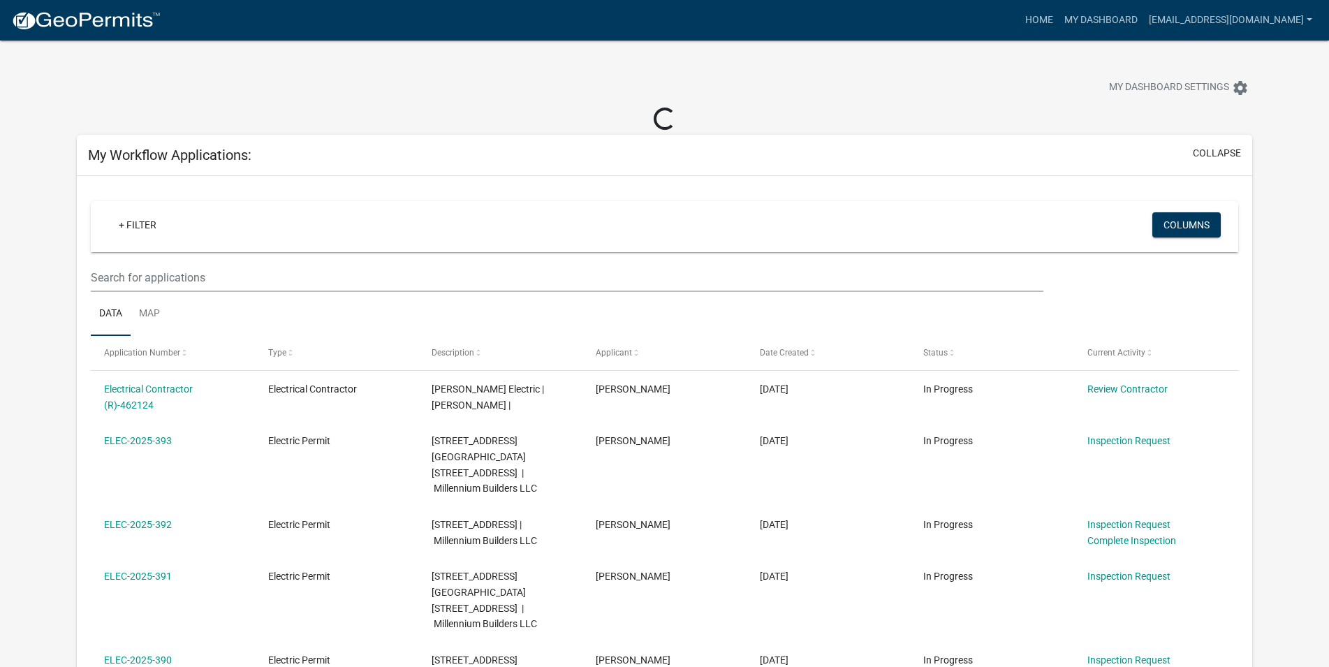
select select "1: 25"
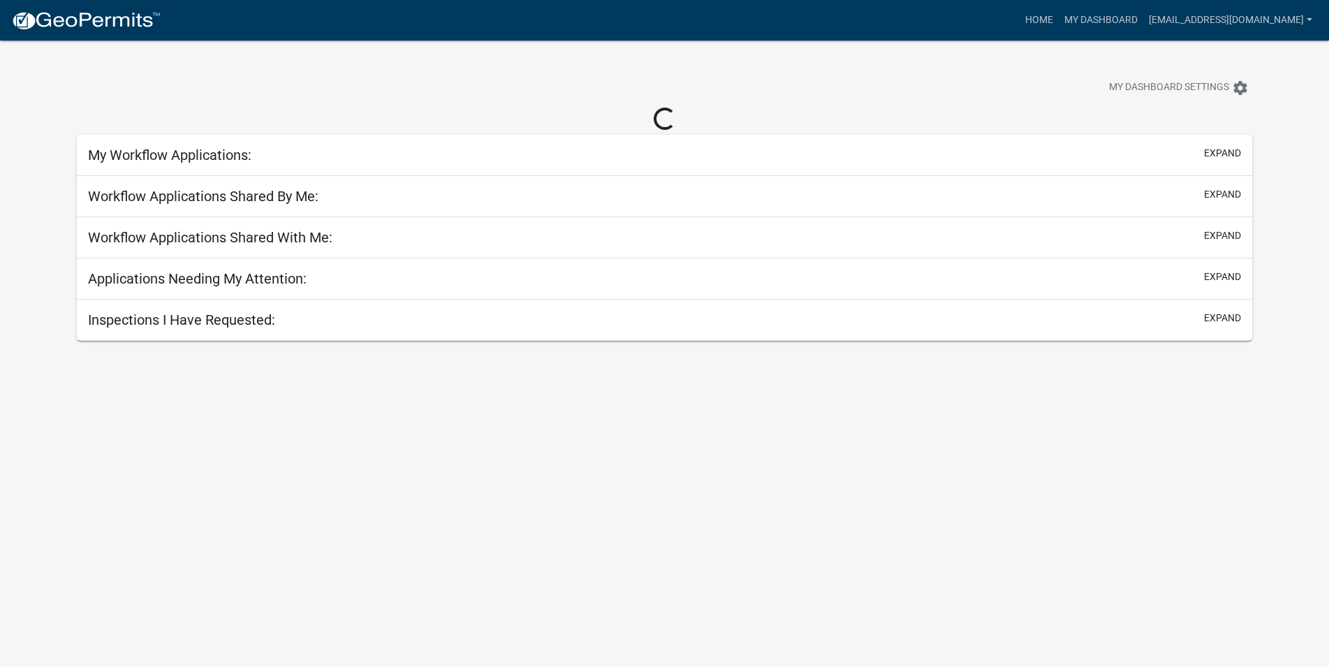
select select "2: 50"
select select "1: 25"
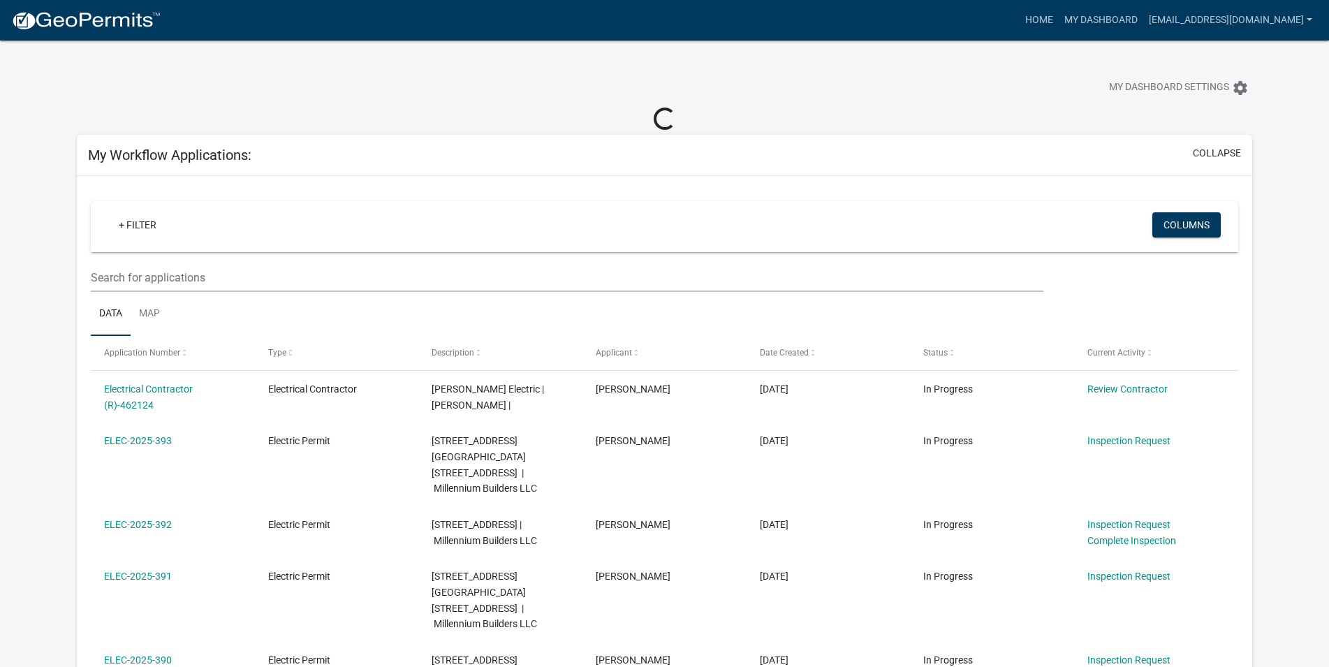
select select "1: 25"
